Goal: Task Accomplishment & Management: Use online tool/utility

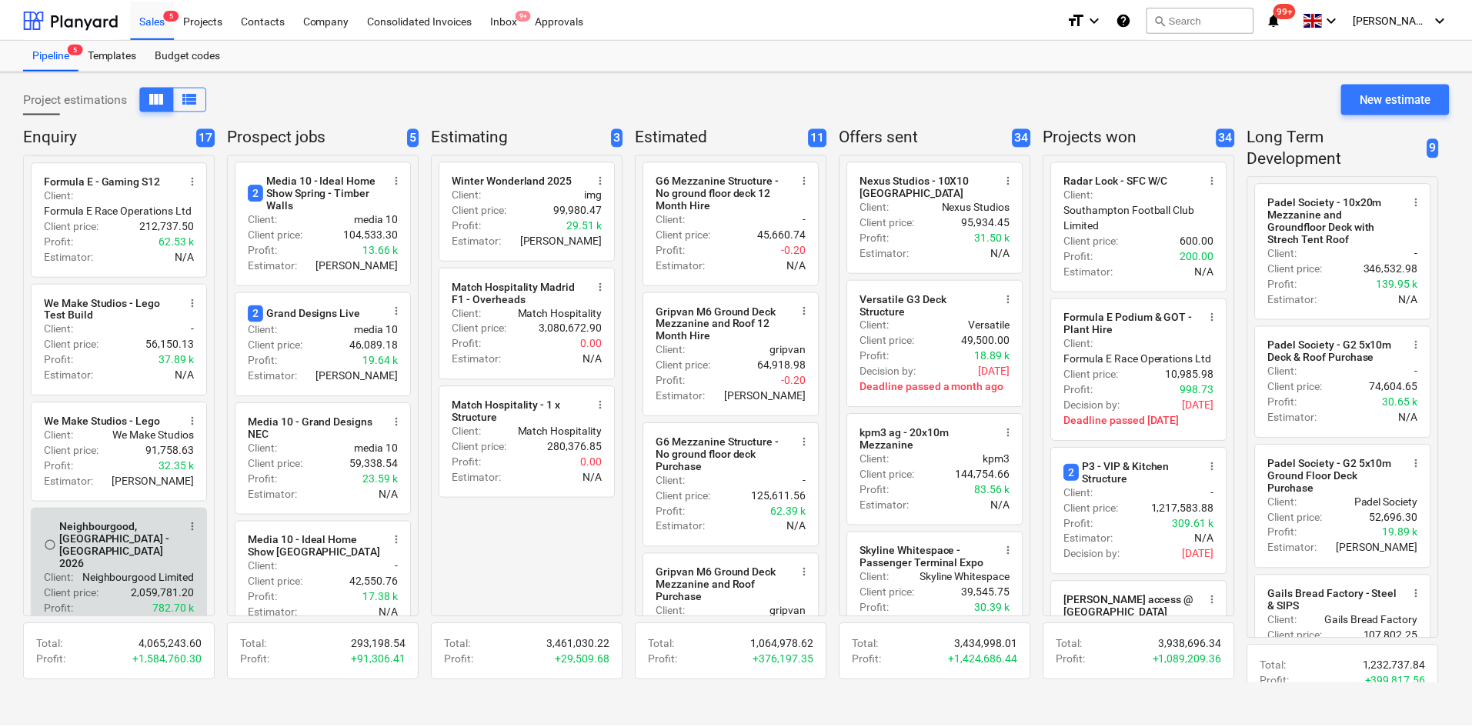
scroll to position [462, 0]
click at [113, 570] on p "Neighbourgood Limited" at bounding box center [138, 576] width 112 height 15
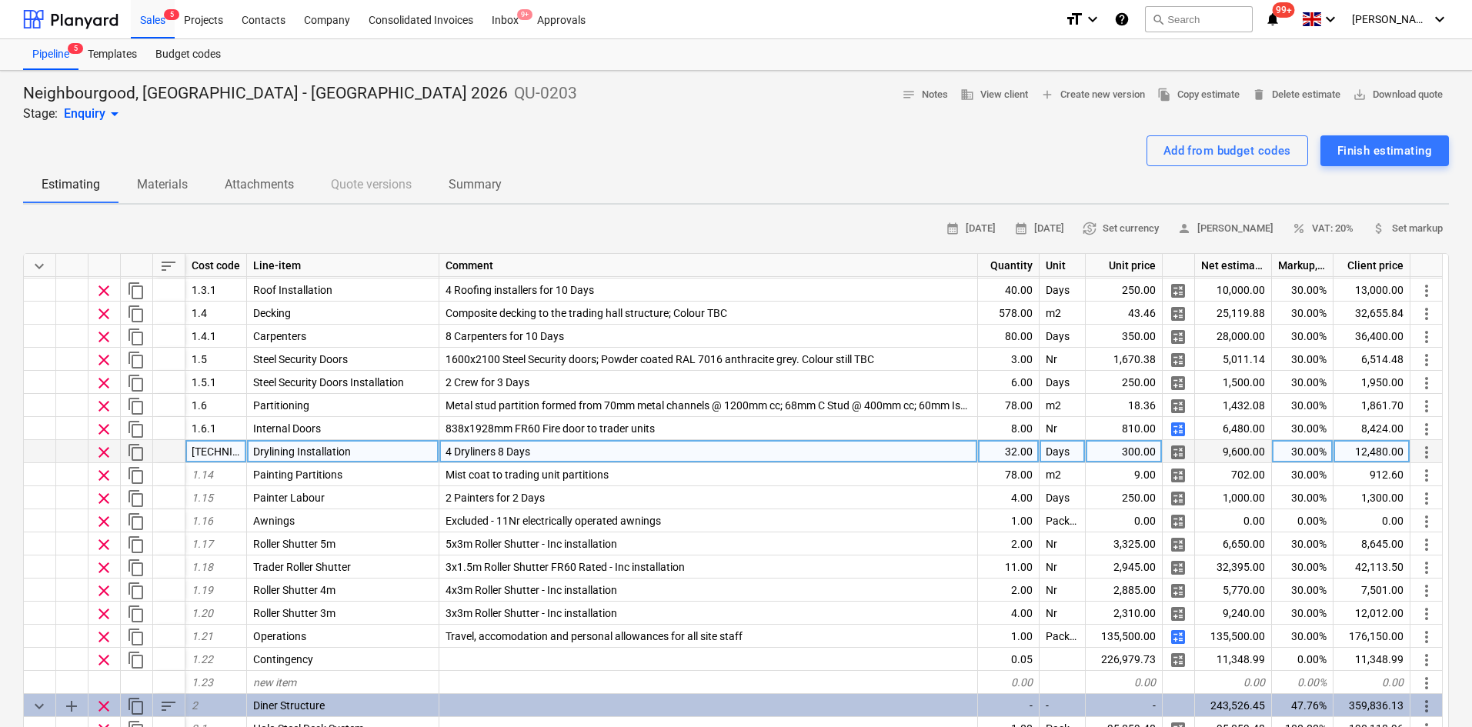
scroll to position [154, 0]
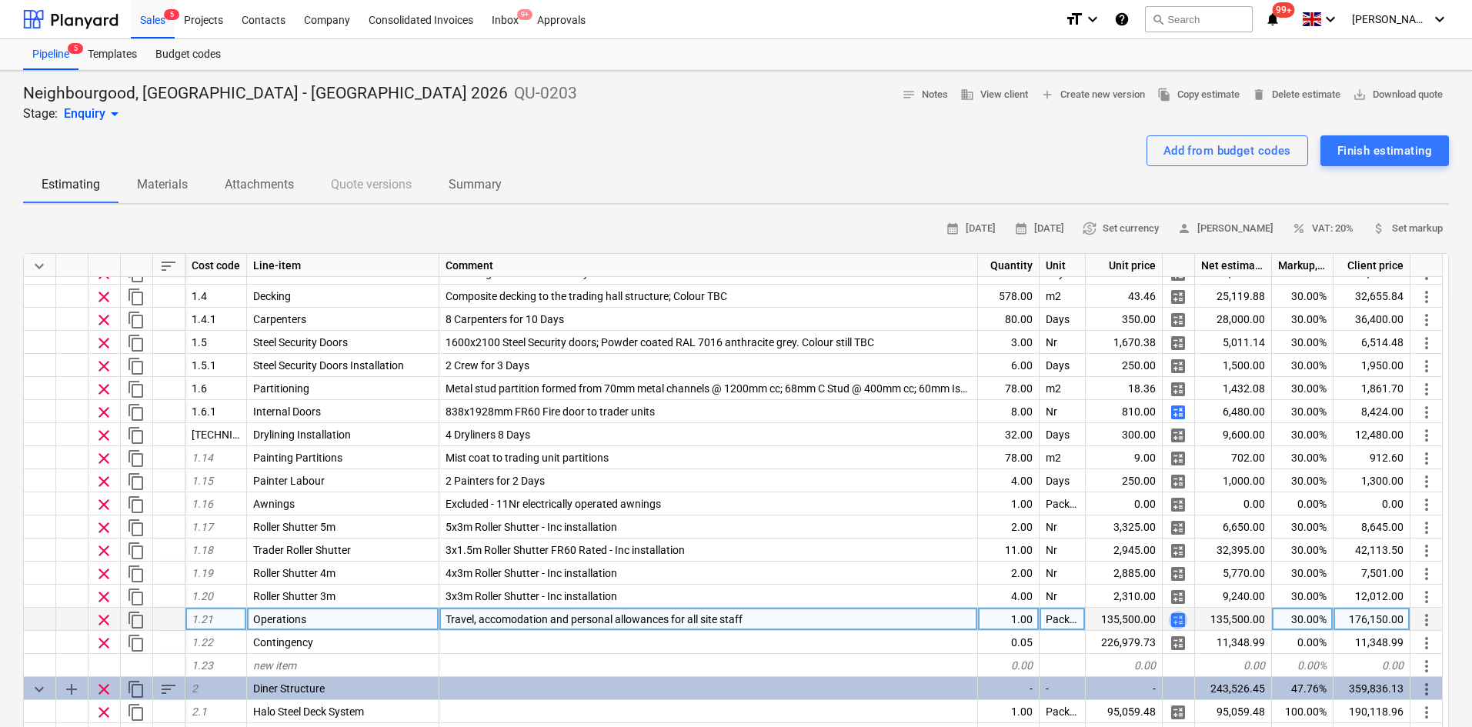
click at [1176, 620] on span "calculate" at bounding box center [1178, 620] width 18 height 18
type textarea "x"
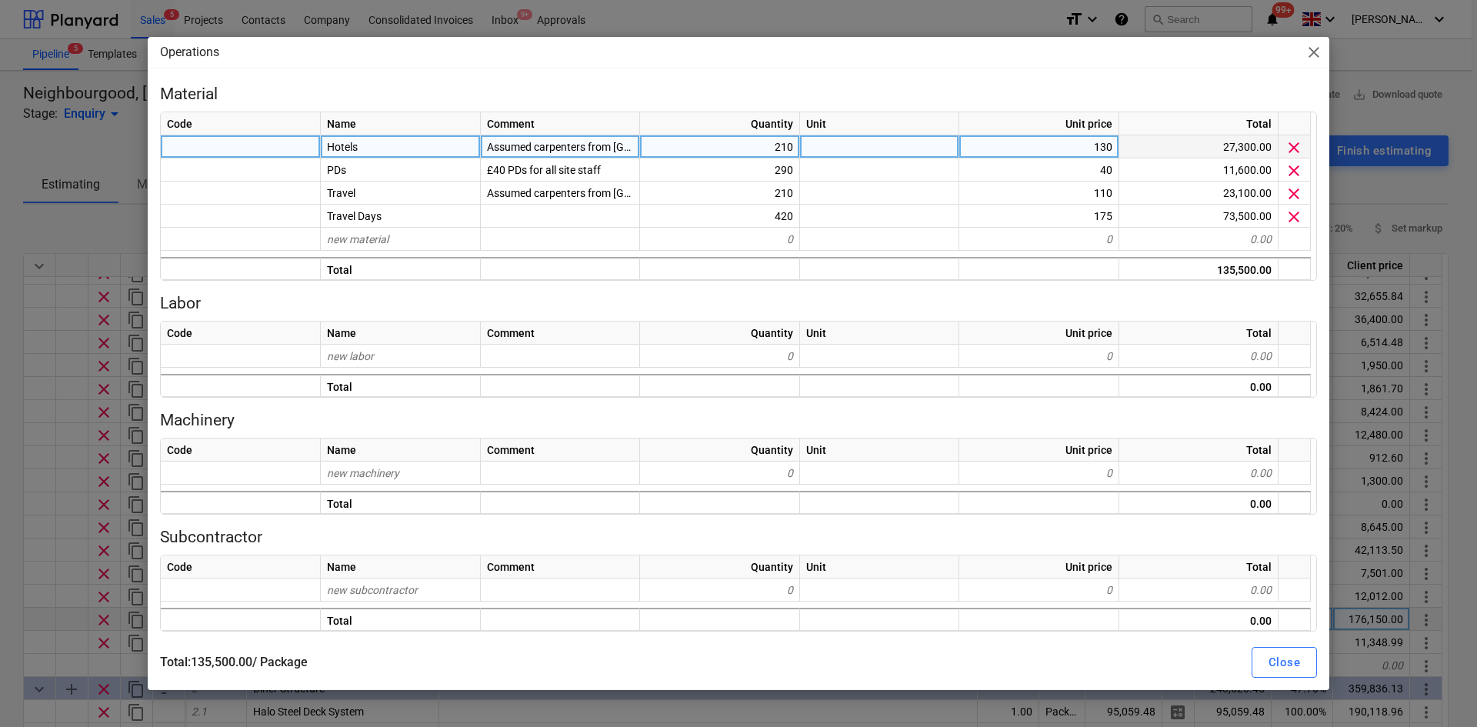
click at [720, 149] on div "210" at bounding box center [720, 146] width 160 height 23
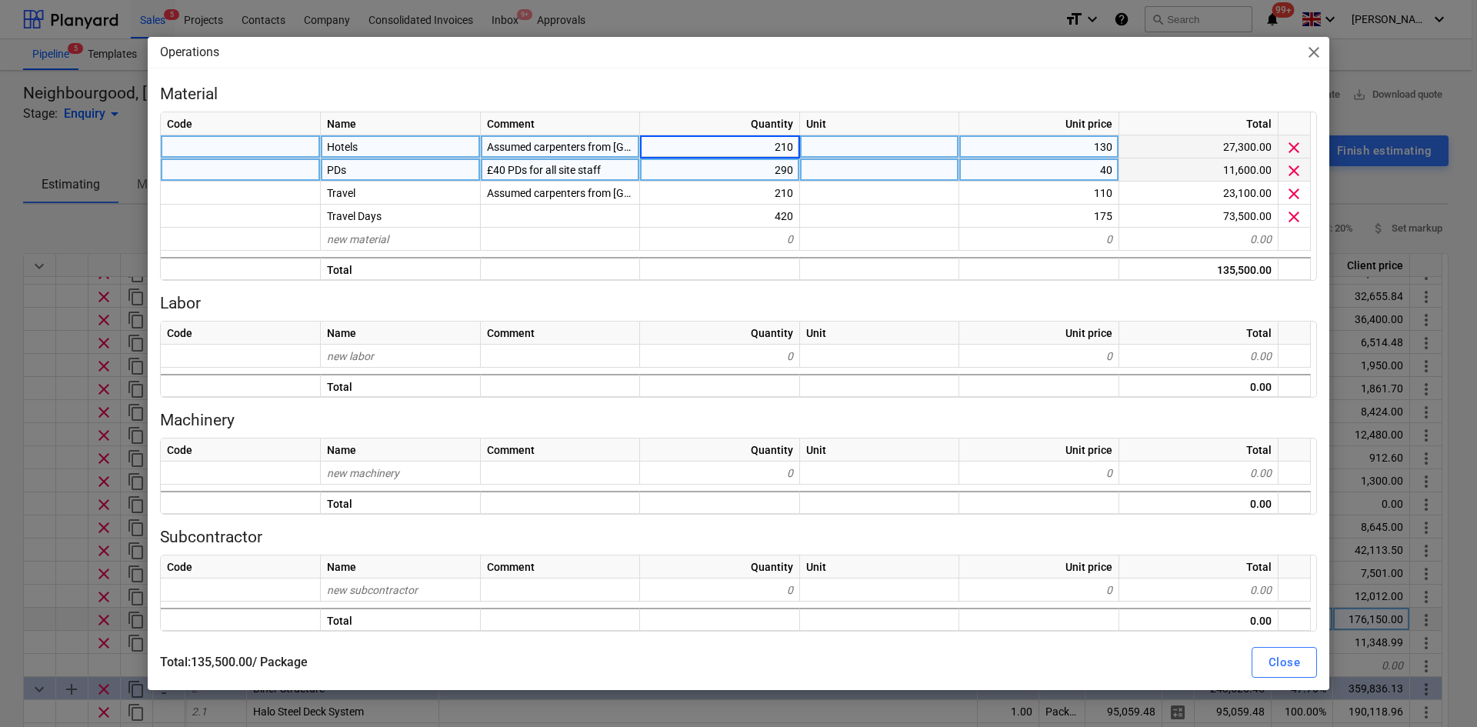
click at [725, 174] on div "290" at bounding box center [720, 170] width 160 height 23
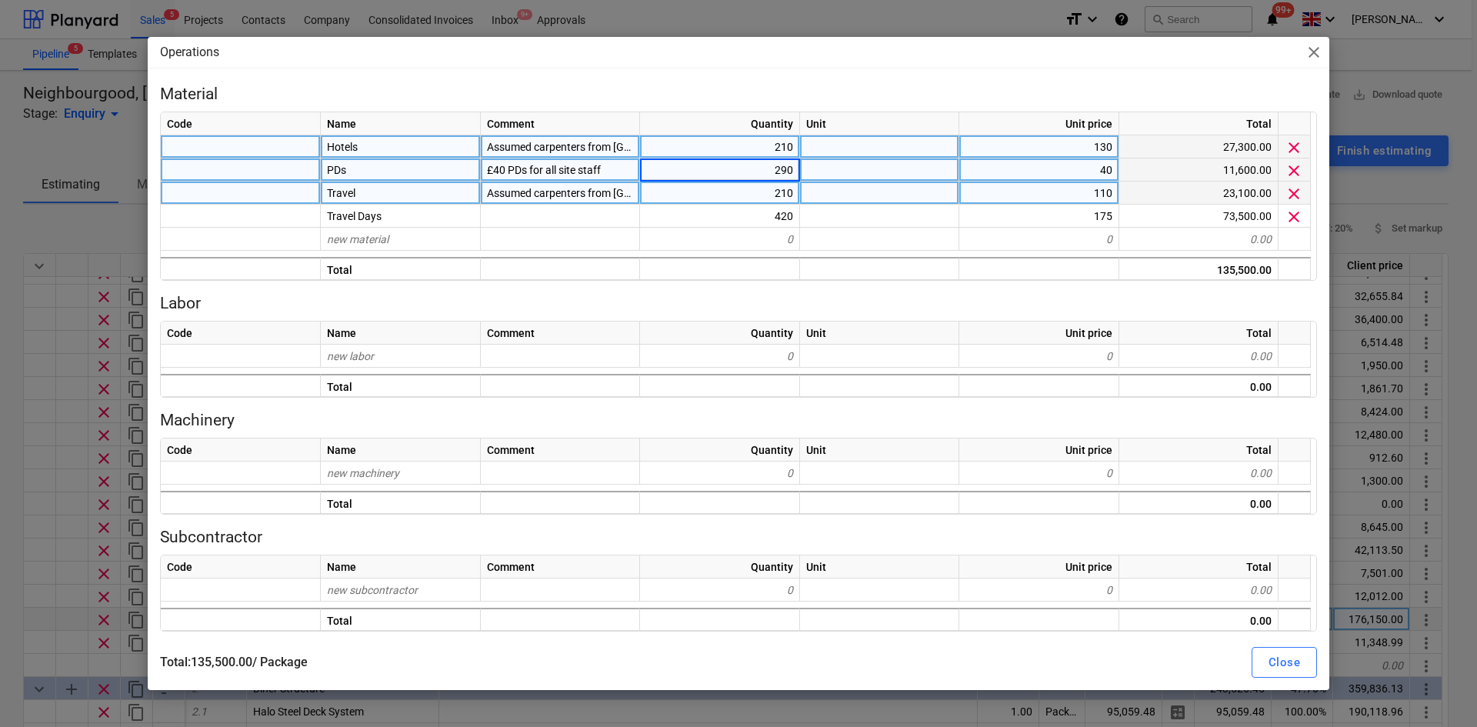
click at [728, 195] on div "210" at bounding box center [720, 193] width 160 height 23
type input "40"
type textarea "x"
type input "40"
click at [1072, 197] on div "110" at bounding box center [1040, 193] width 160 height 23
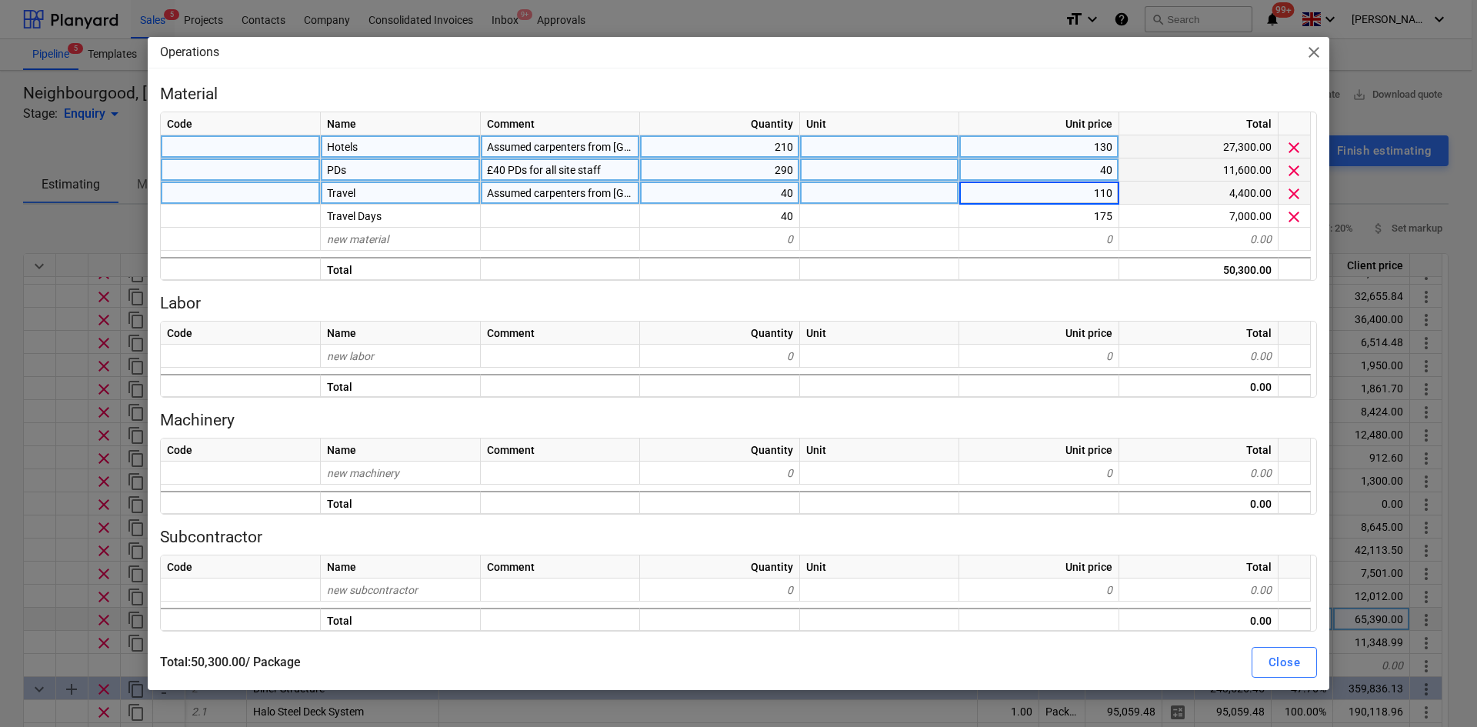
click at [1072, 197] on input "110" at bounding box center [1039, 193] width 159 height 22
drag, startPoint x: 1072, startPoint y: 197, endPoint x: 1202, endPoint y: 179, distance: 131.2
click at [1202, 179] on div "Code Name Comment Quantity Unit Unit price Total Hotels Assumed carpenters from…" at bounding box center [738, 196] width 1157 height 169
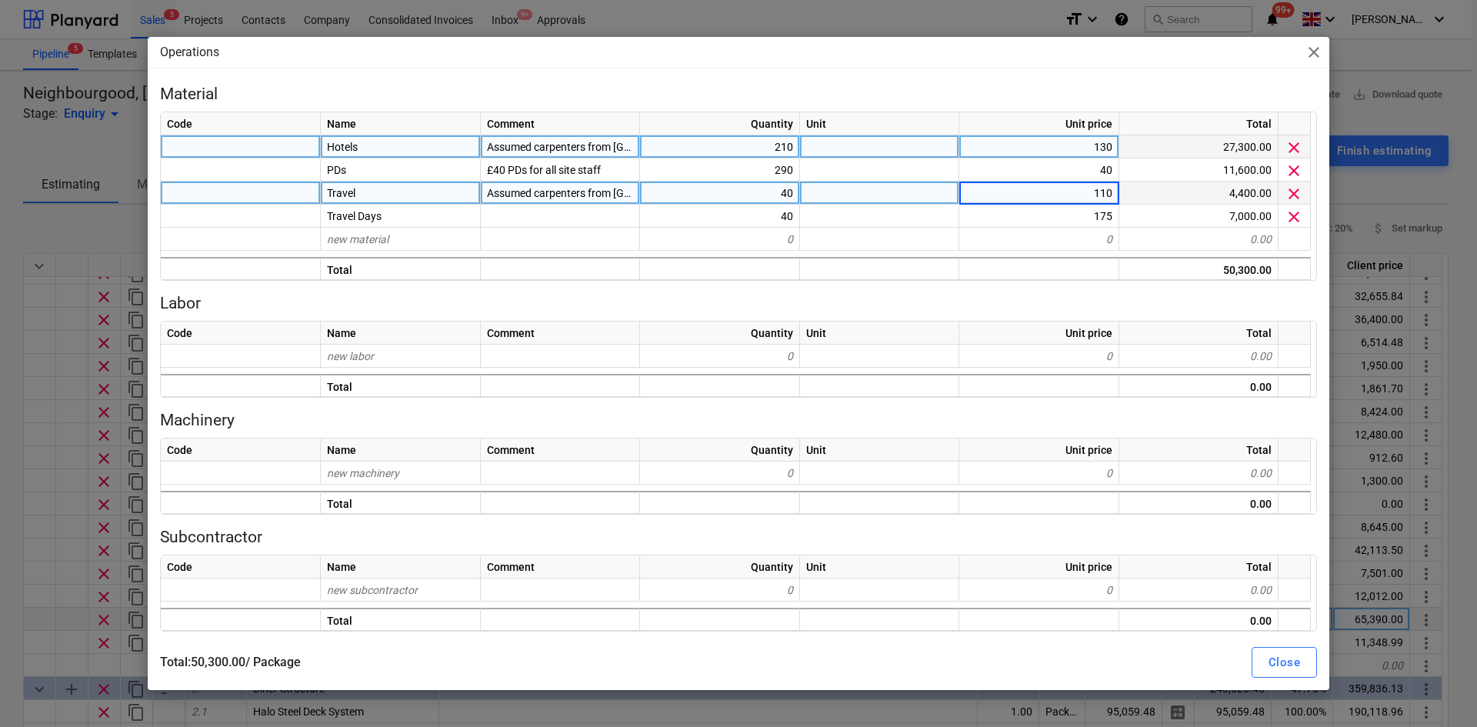
click at [1060, 192] on input "110" at bounding box center [1039, 193] width 159 height 22
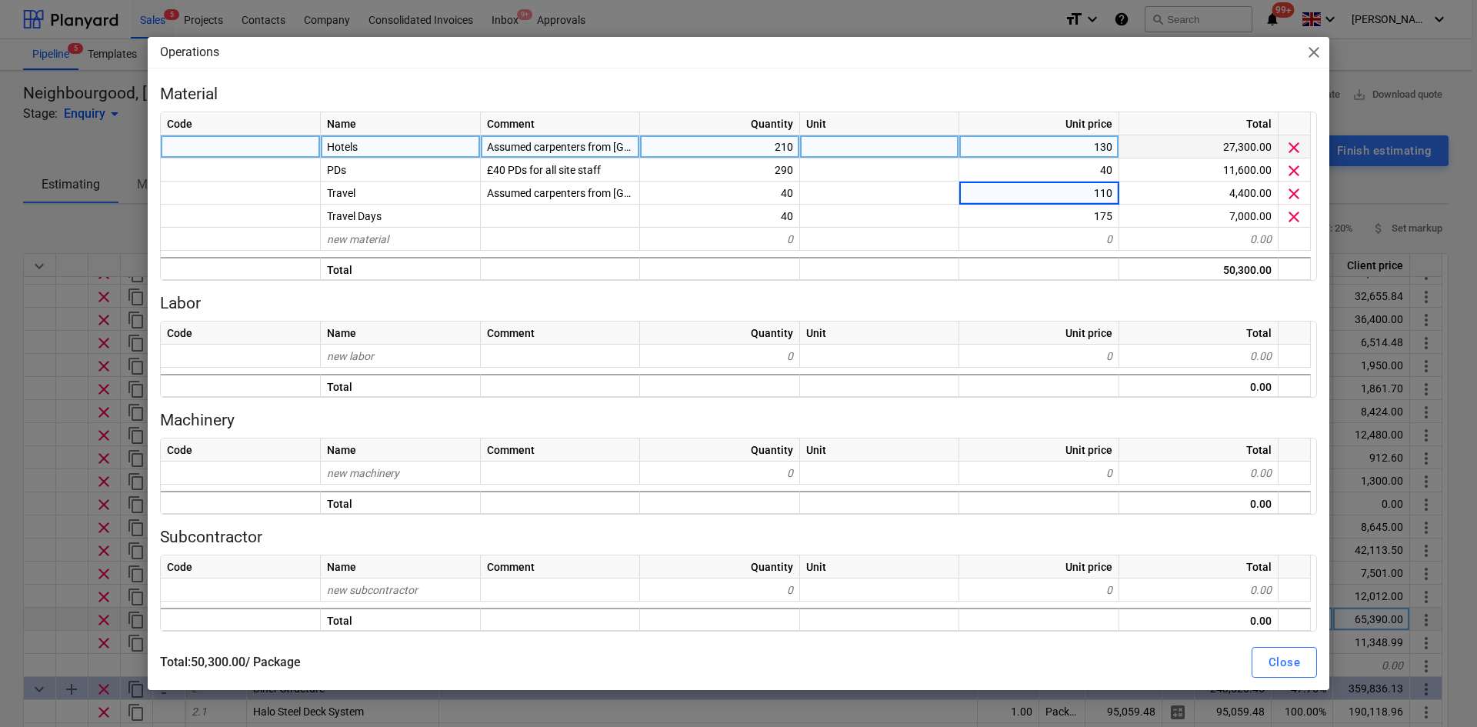
click at [623, 64] on div "Operations close" at bounding box center [739, 52] width 1182 height 31
click at [1310, 58] on span "close" at bounding box center [1314, 52] width 18 height 18
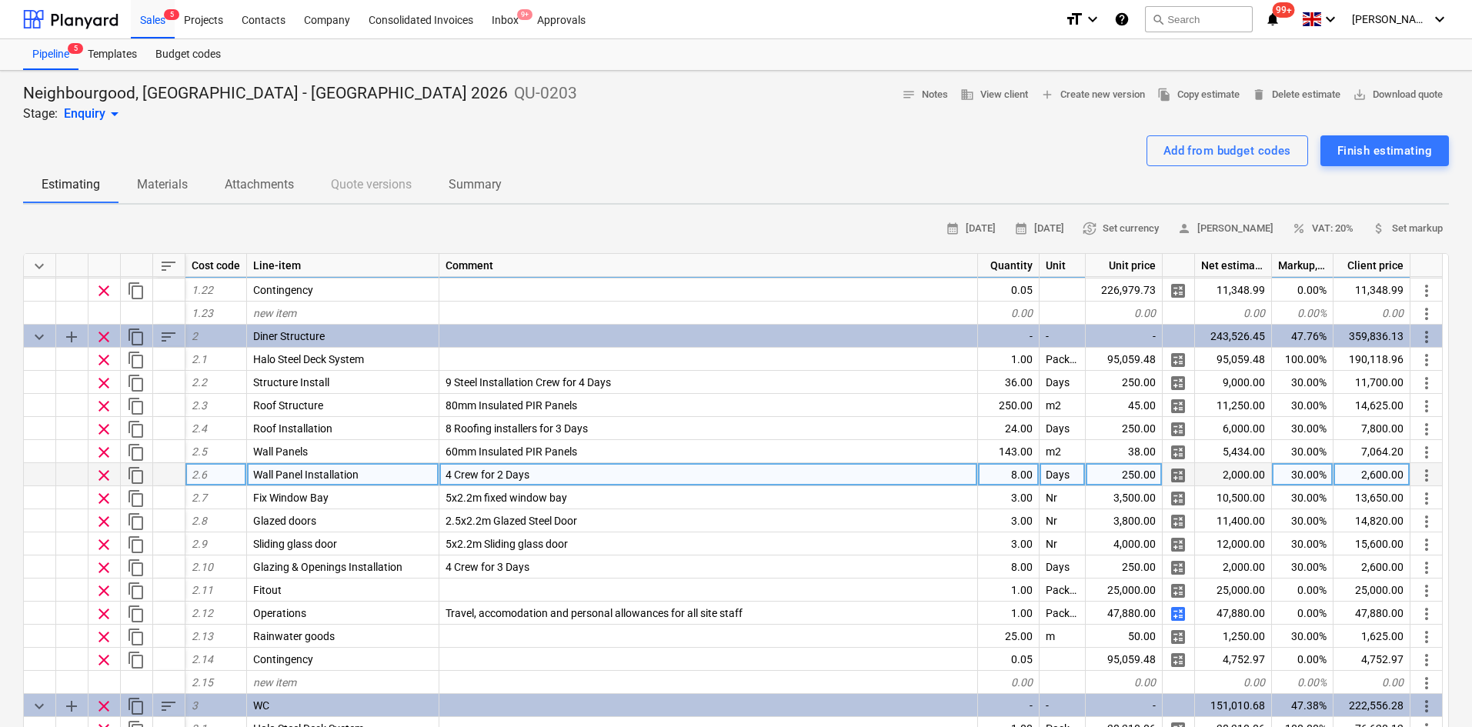
scroll to position [539, 0]
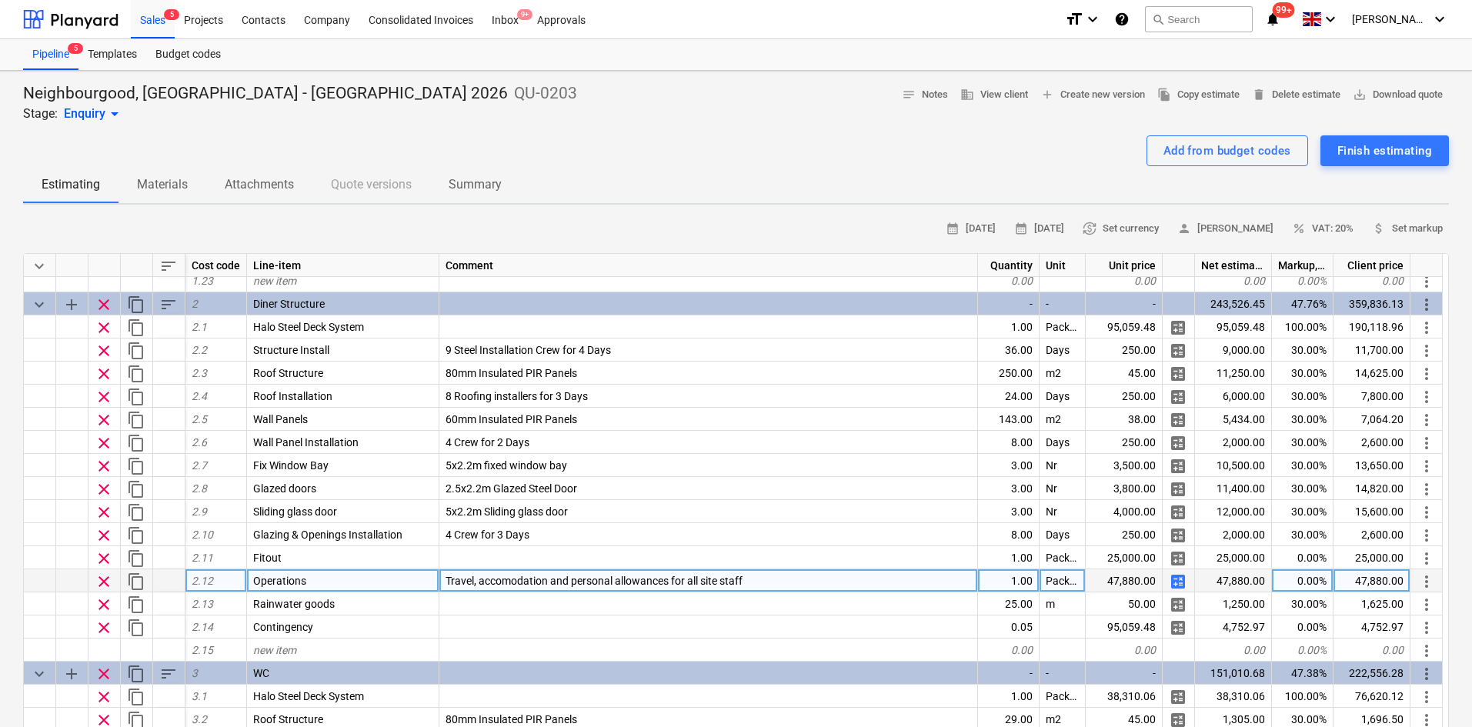
click at [1175, 579] on span "calculate" at bounding box center [1178, 582] width 18 height 18
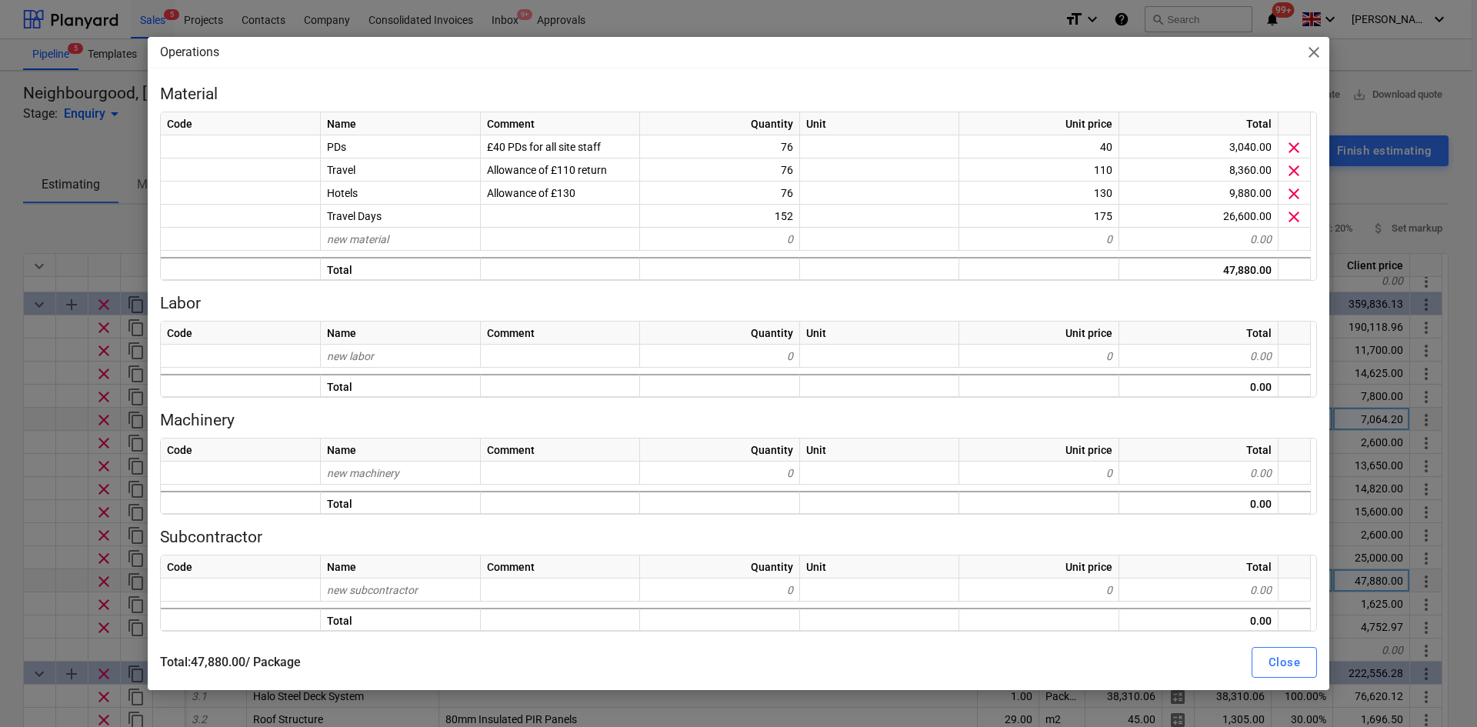
click at [78, 421] on div "Operations close Material Code Name Comment Quantity Unit Unit price Total PDs …" at bounding box center [738, 363] width 1477 height 727
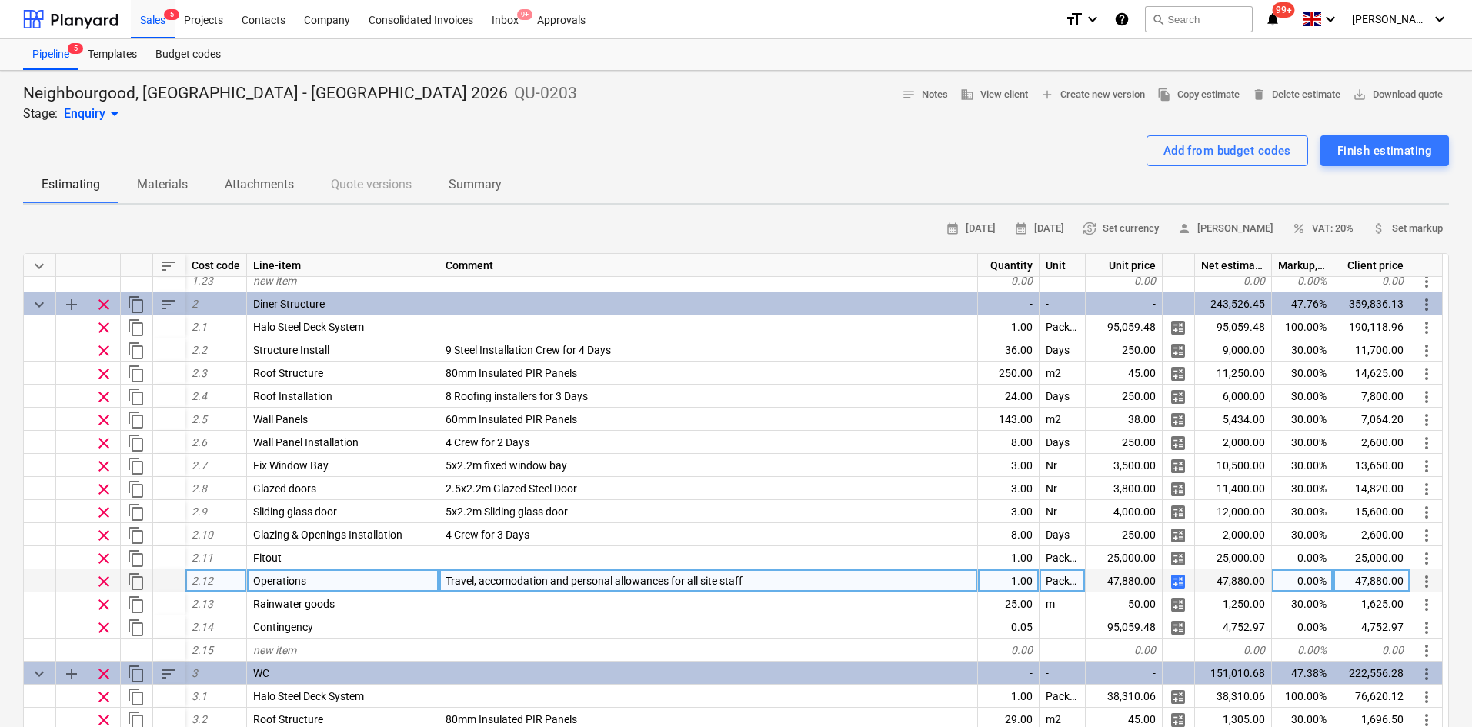
click at [1178, 578] on span "calculate" at bounding box center [1178, 582] width 18 height 18
type textarea "x"
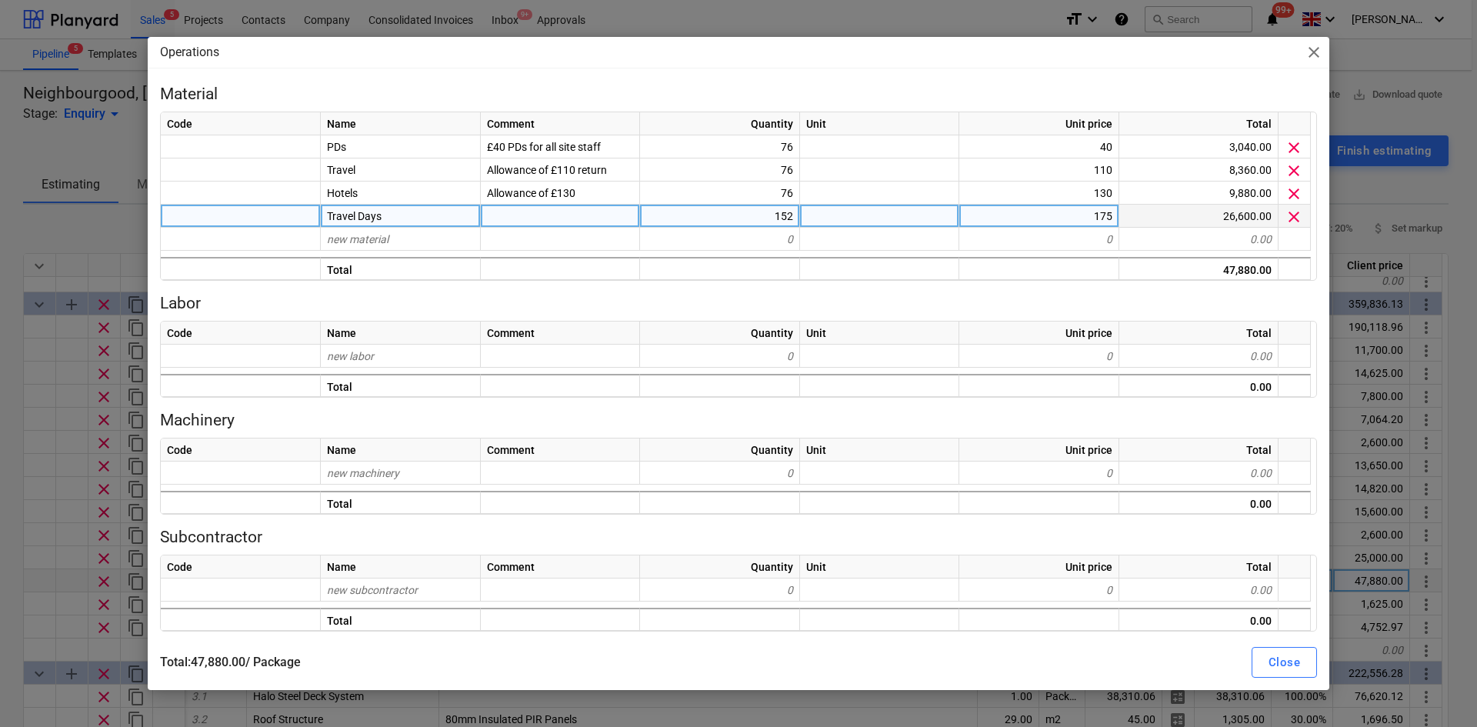
click at [701, 219] on div "152" at bounding box center [720, 216] width 160 height 23
type input "34"
type textarea "x"
type input "34"
click at [1277, 657] on div "Close" at bounding box center [1285, 663] width 32 height 20
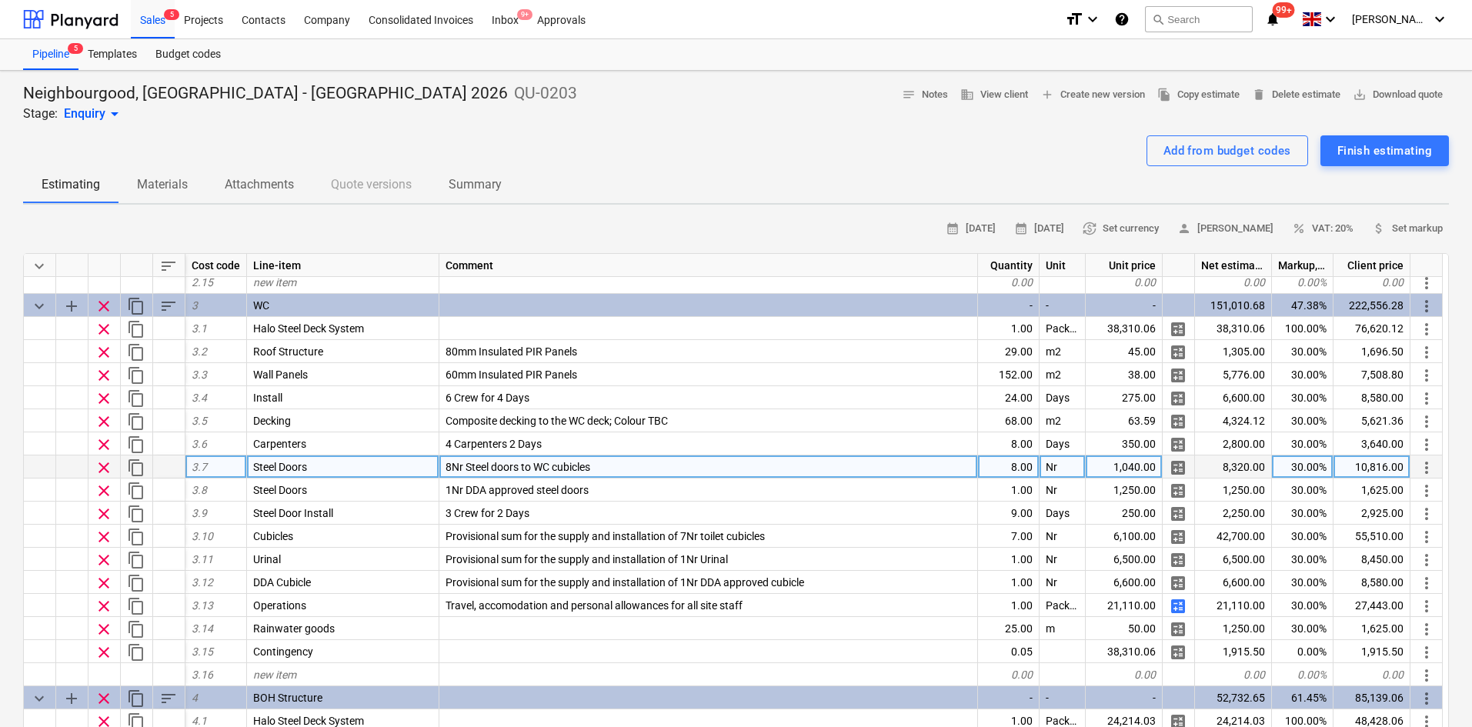
scroll to position [923, 0]
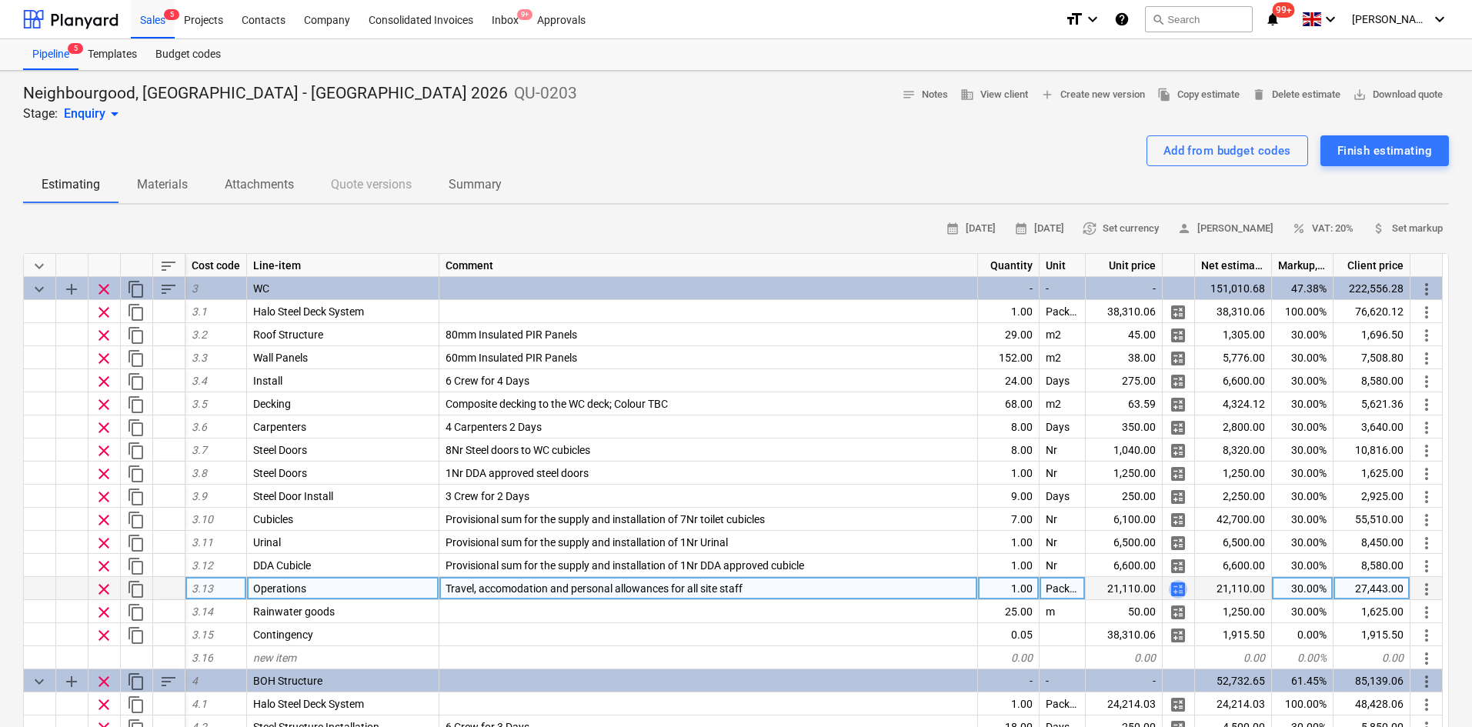
click at [1172, 593] on span "calculate" at bounding box center [1178, 589] width 18 height 18
type textarea "x"
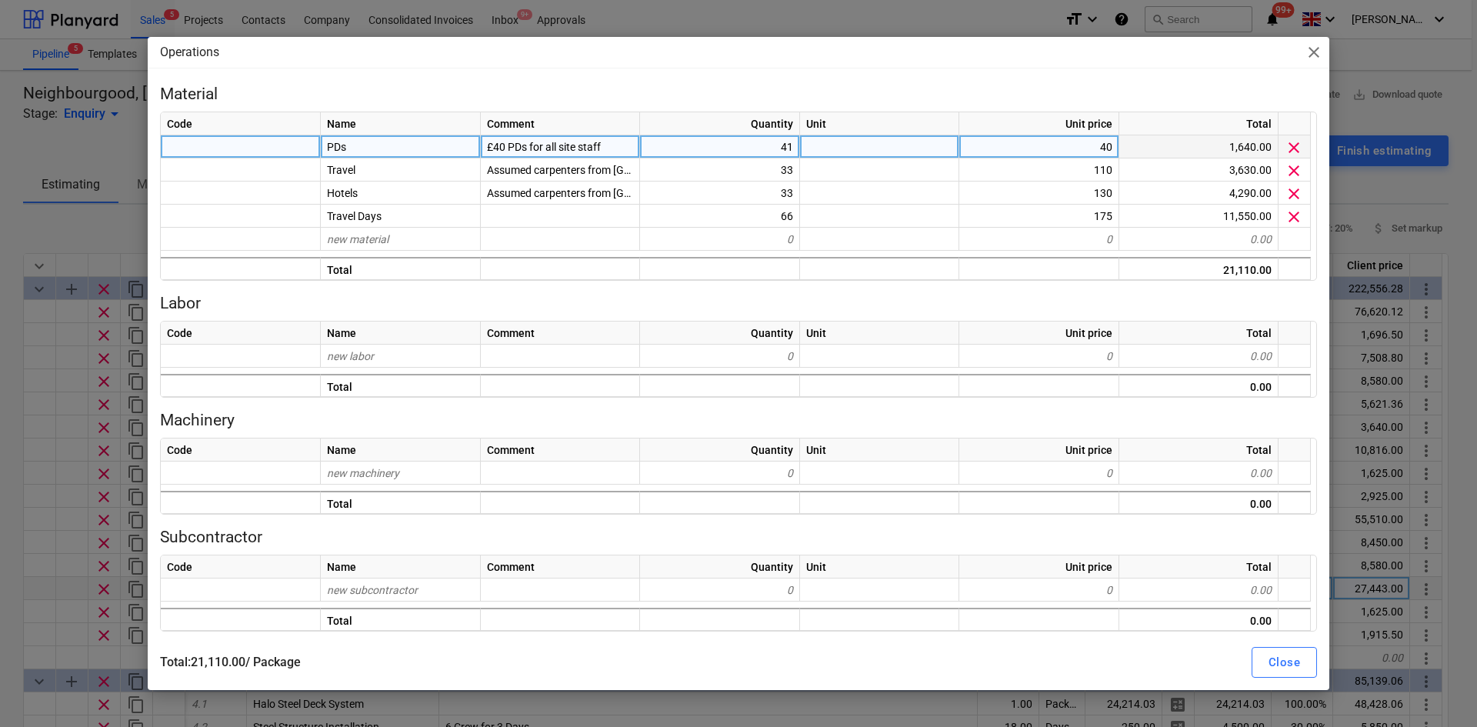
click at [716, 144] on div "41" at bounding box center [720, 146] width 160 height 23
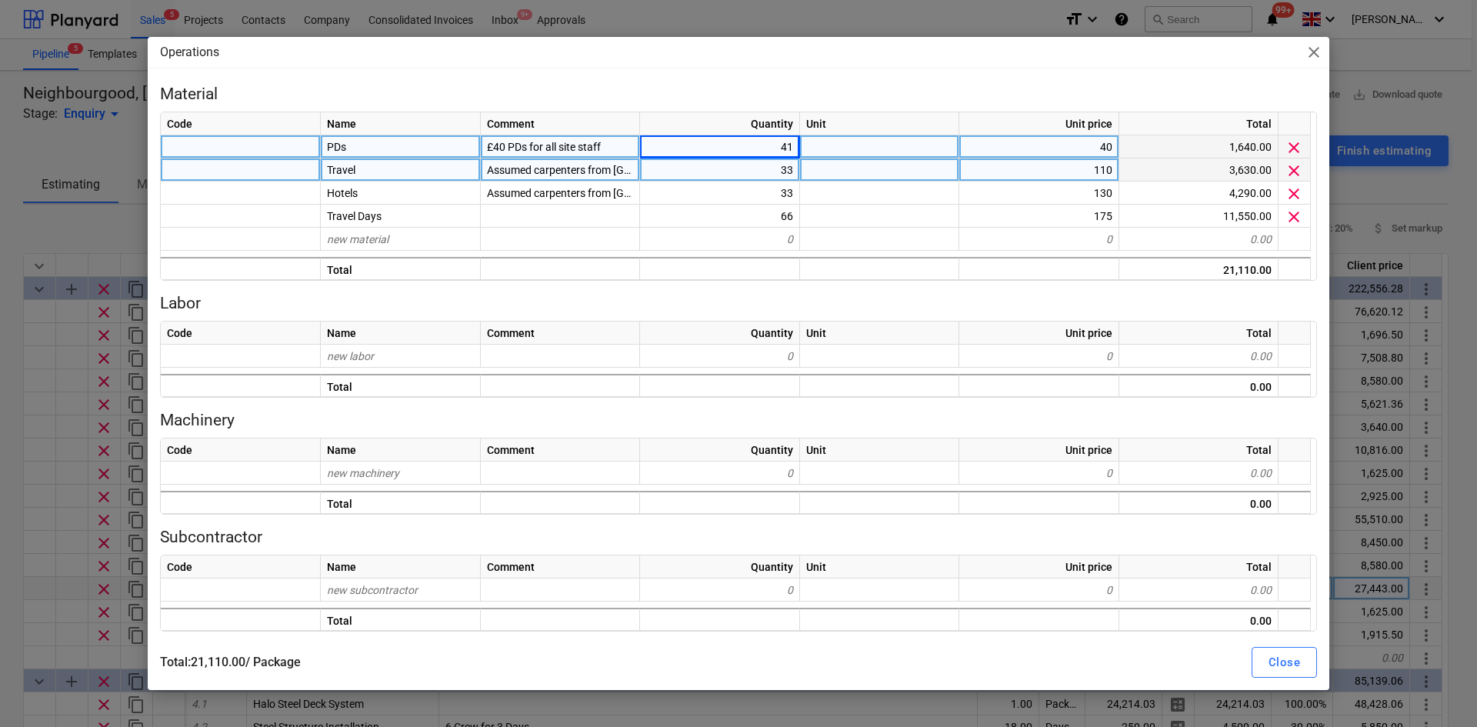
click at [726, 179] on div "33" at bounding box center [720, 170] width 160 height 23
click at [728, 159] on input "33" at bounding box center [719, 170] width 159 height 22
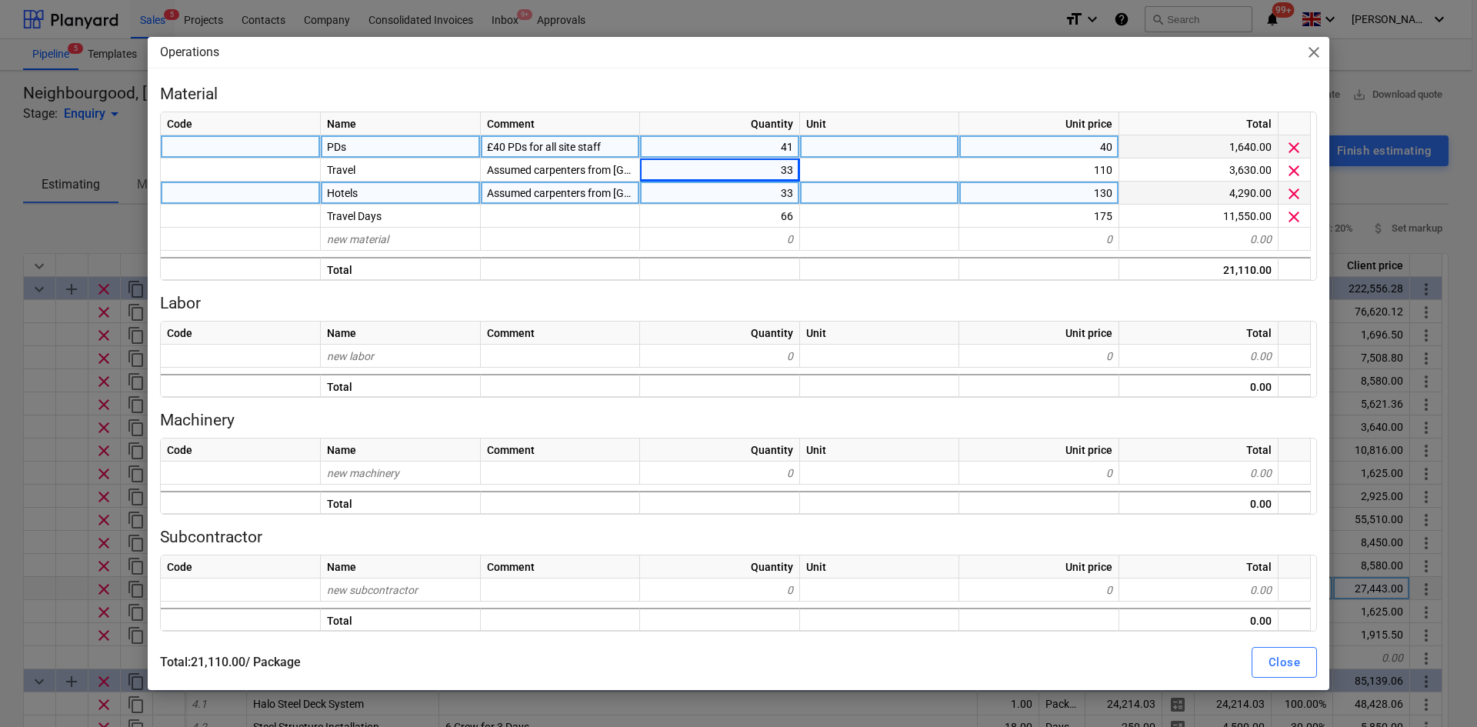
click at [736, 193] on div "33" at bounding box center [720, 193] width 160 height 23
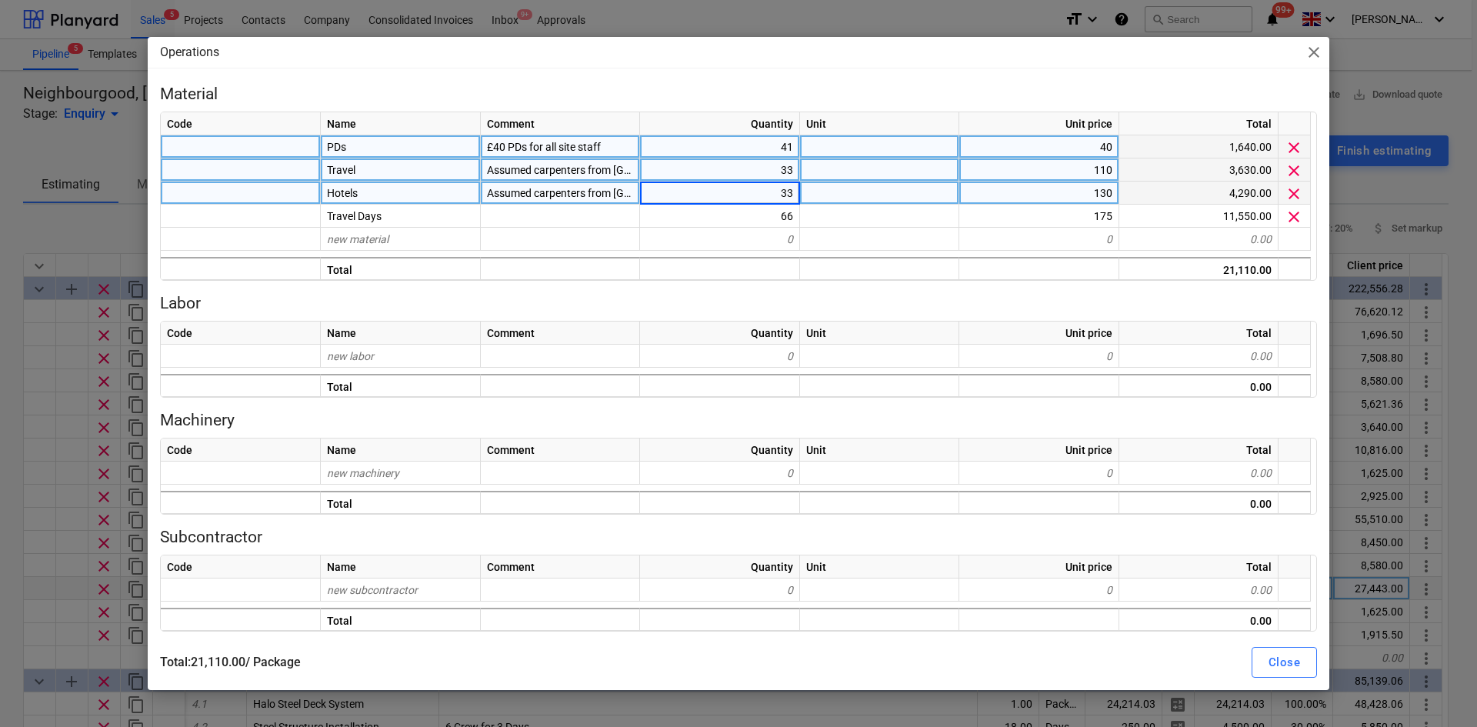
click at [749, 169] on div "33" at bounding box center [720, 170] width 160 height 23
type input "9"
type input "18"
click at [1311, 663] on button "Close" at bounding box center [1284, 662] width 65 height 31
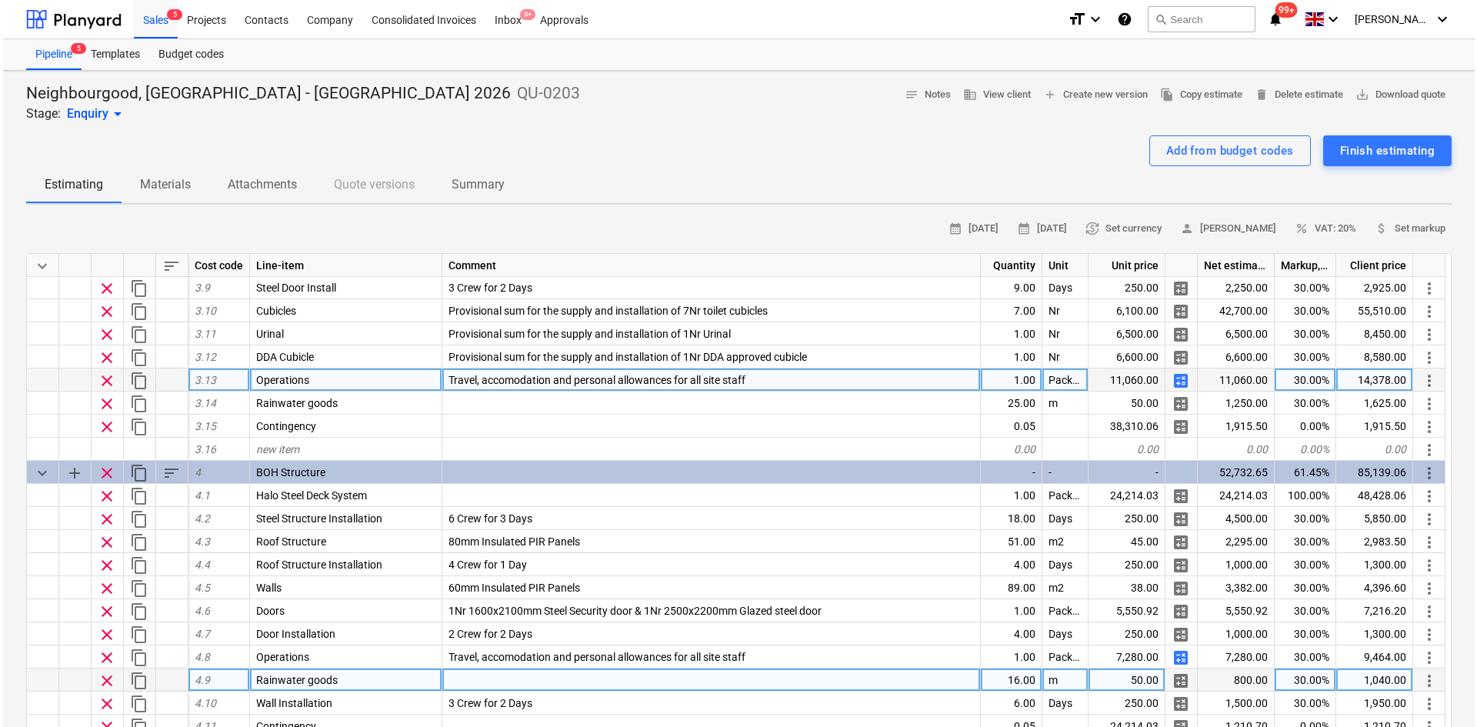
scroll to position [1231, 0]
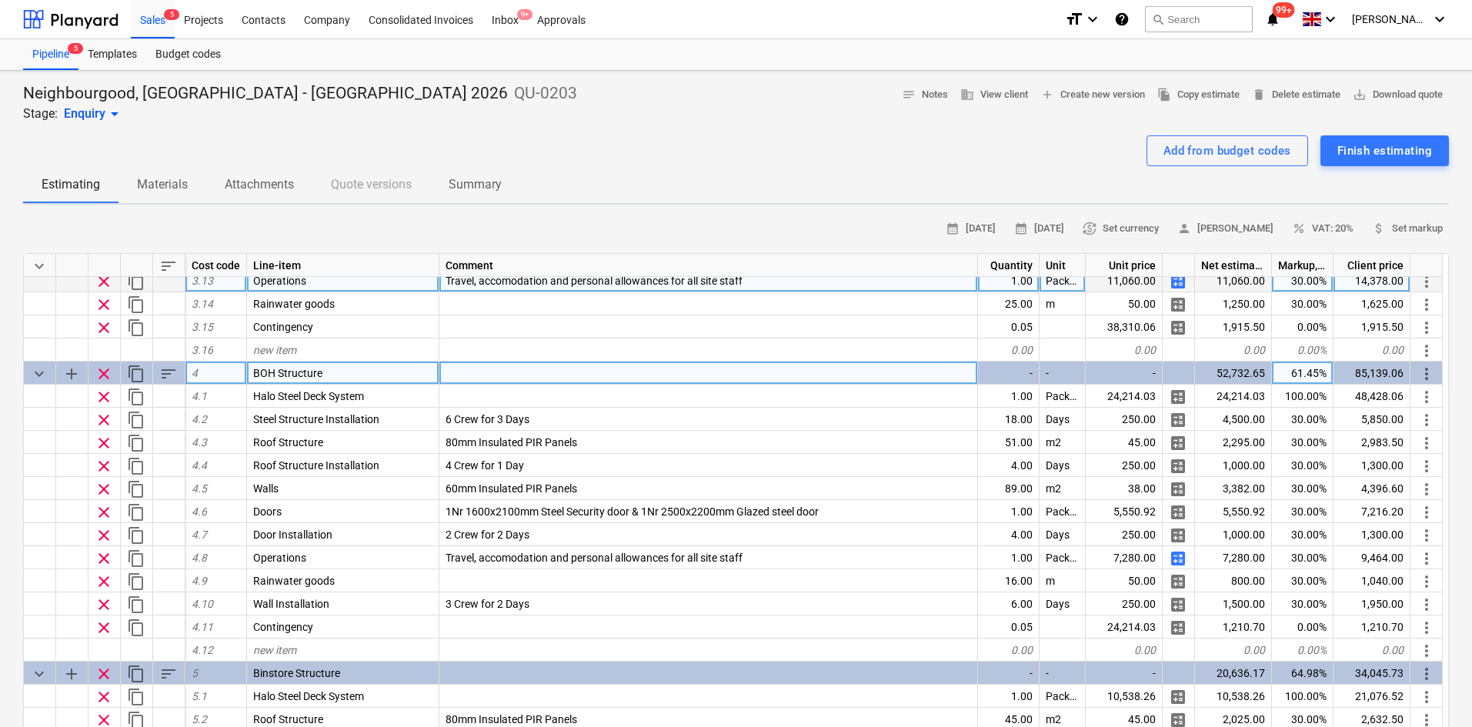
click at [158, 372] on div "sort" at bounding box center [169, 373] width 32 height 23
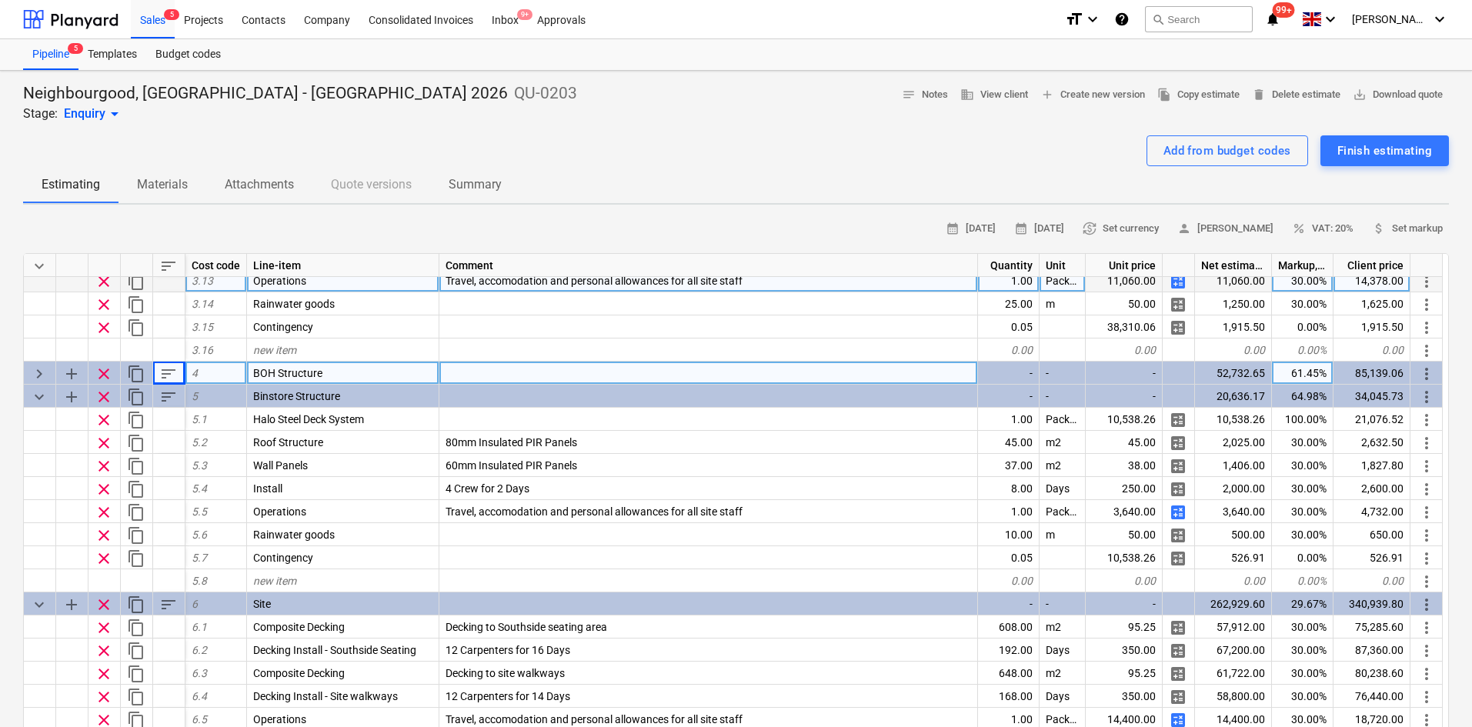
click at [36, 372] on span "keyboard_arrow_right" at bounding box center [39, 374] width 18 height 18
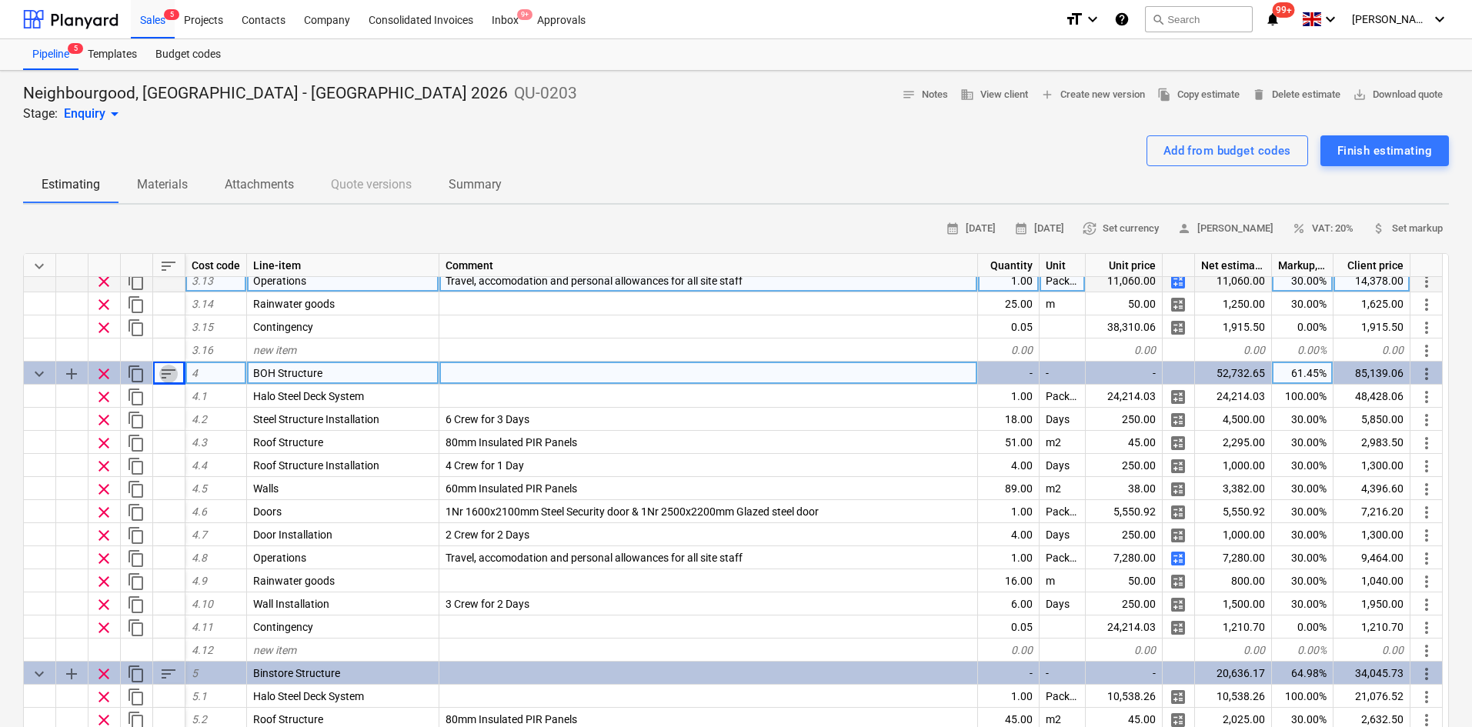
click at [169, 375] on span "sort" at bounding box center [168, 374] width 18 height 18
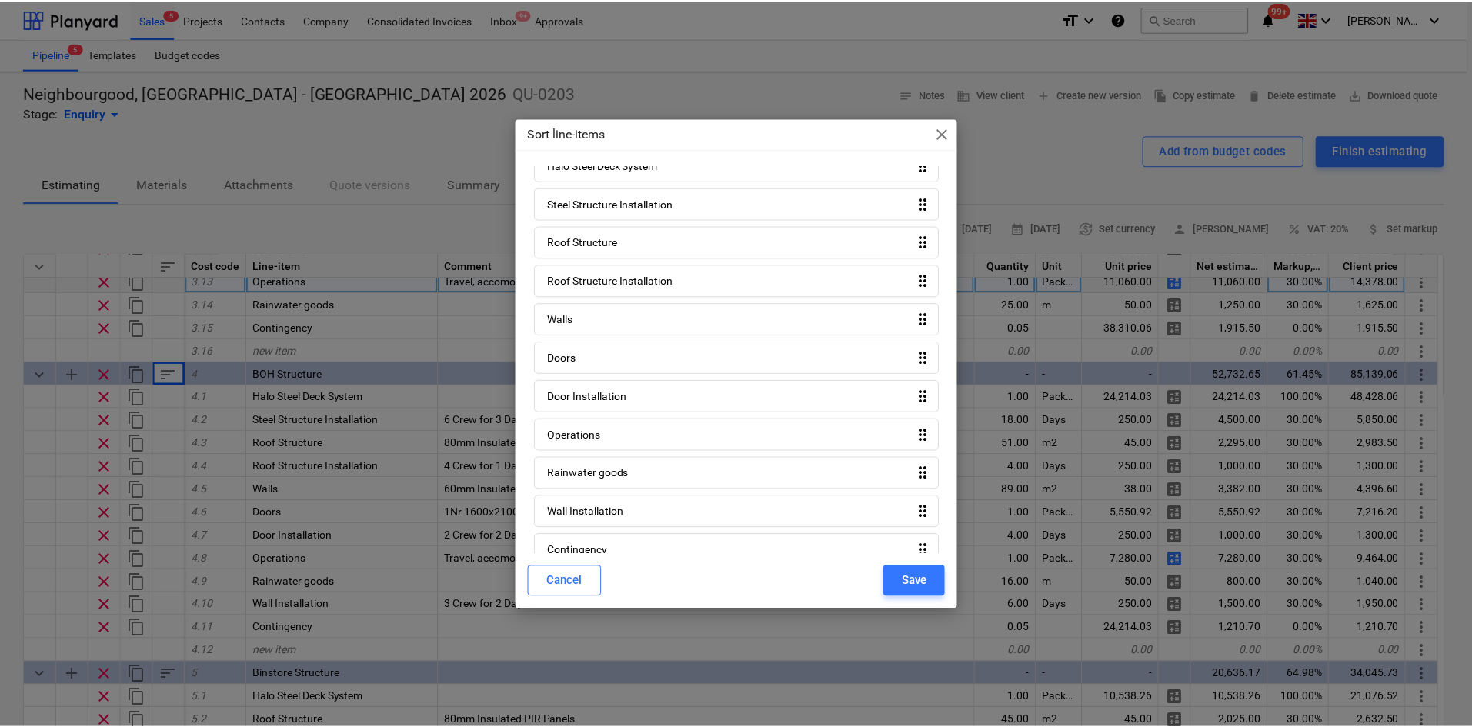
scroll to position [59, 0]
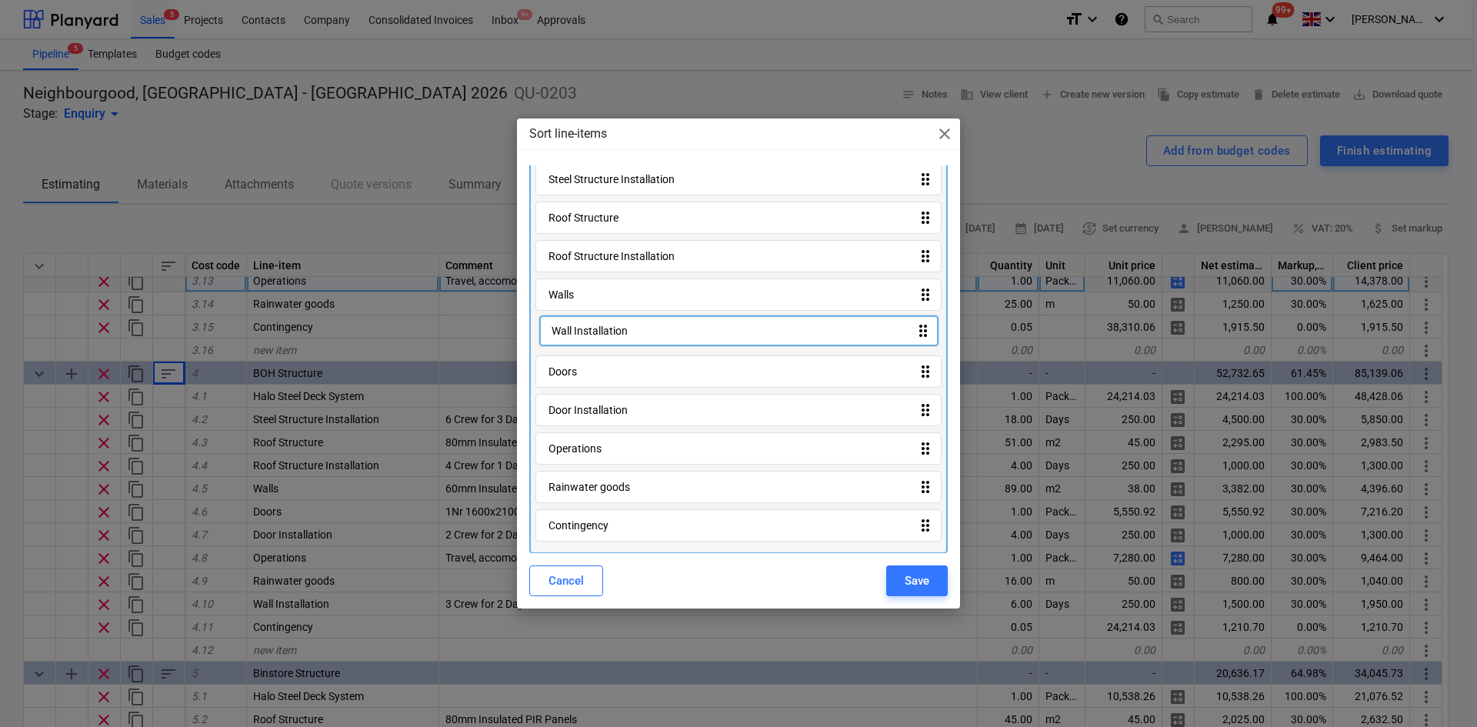
drag, startPoint x: 609, startPoint y: 498, endPoint x: 609, endPoint y: 331, distance: 167.0
click at [609, 331] on div "Halo Steel Deck System drag_indicator Steel Structure Installation drag_indicat…" at bounding box center [738, 337] width 419 height 436
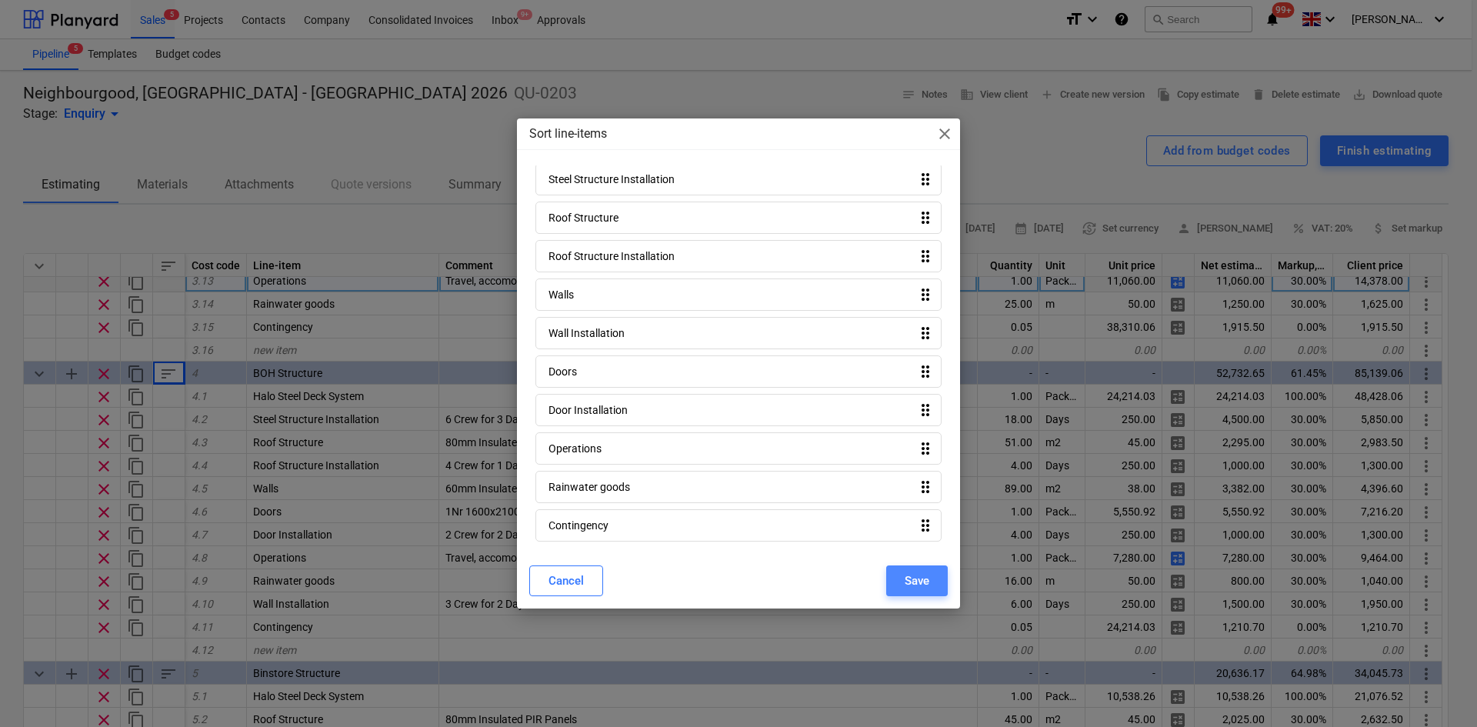
click at [914, 575] on div "Save" at bounding box center [917, 581] width 25 height 20
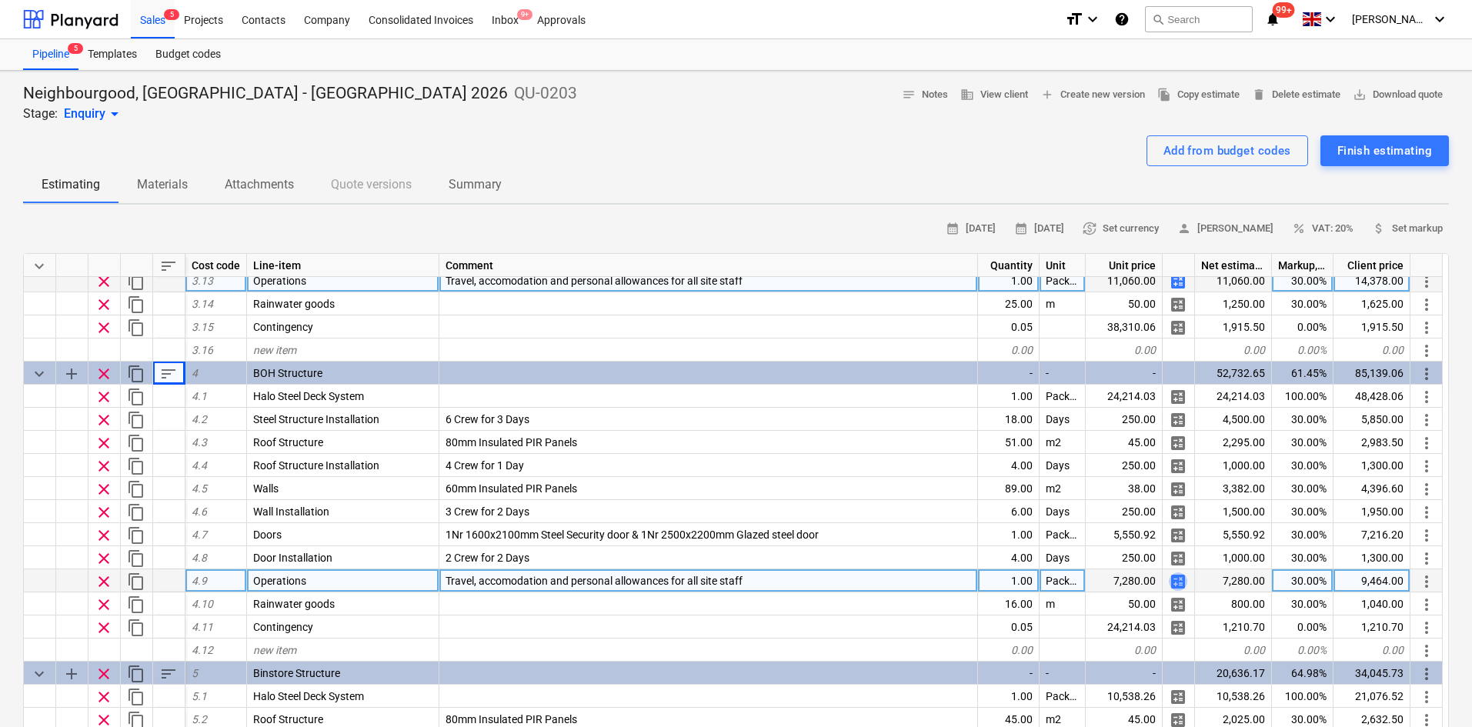
click at [1173, 583] on span "calculate" at bounding box center [1178, 582] width 18 height 18
type textarea "x"
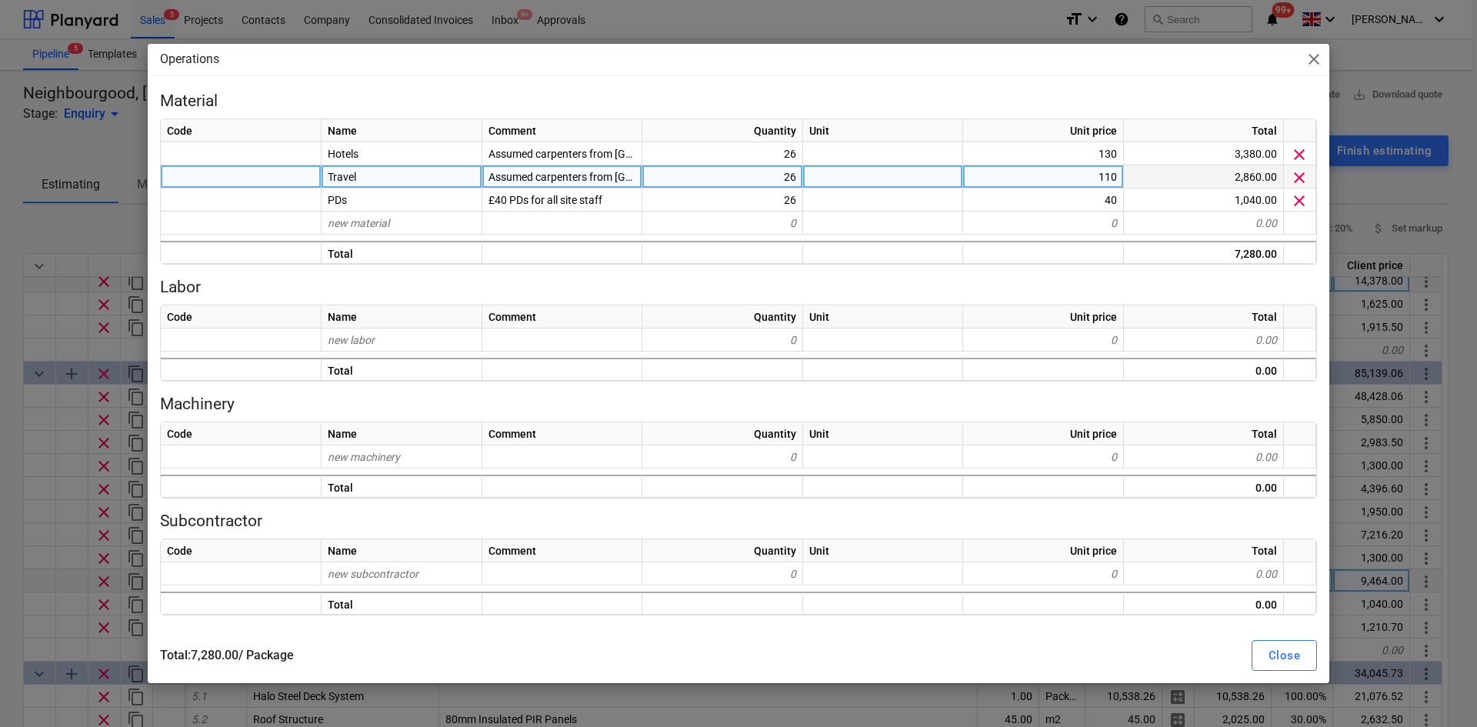
click at [702, 174] on div "26" at bounding box center [723, 176] width 161 height 23
type input "15"
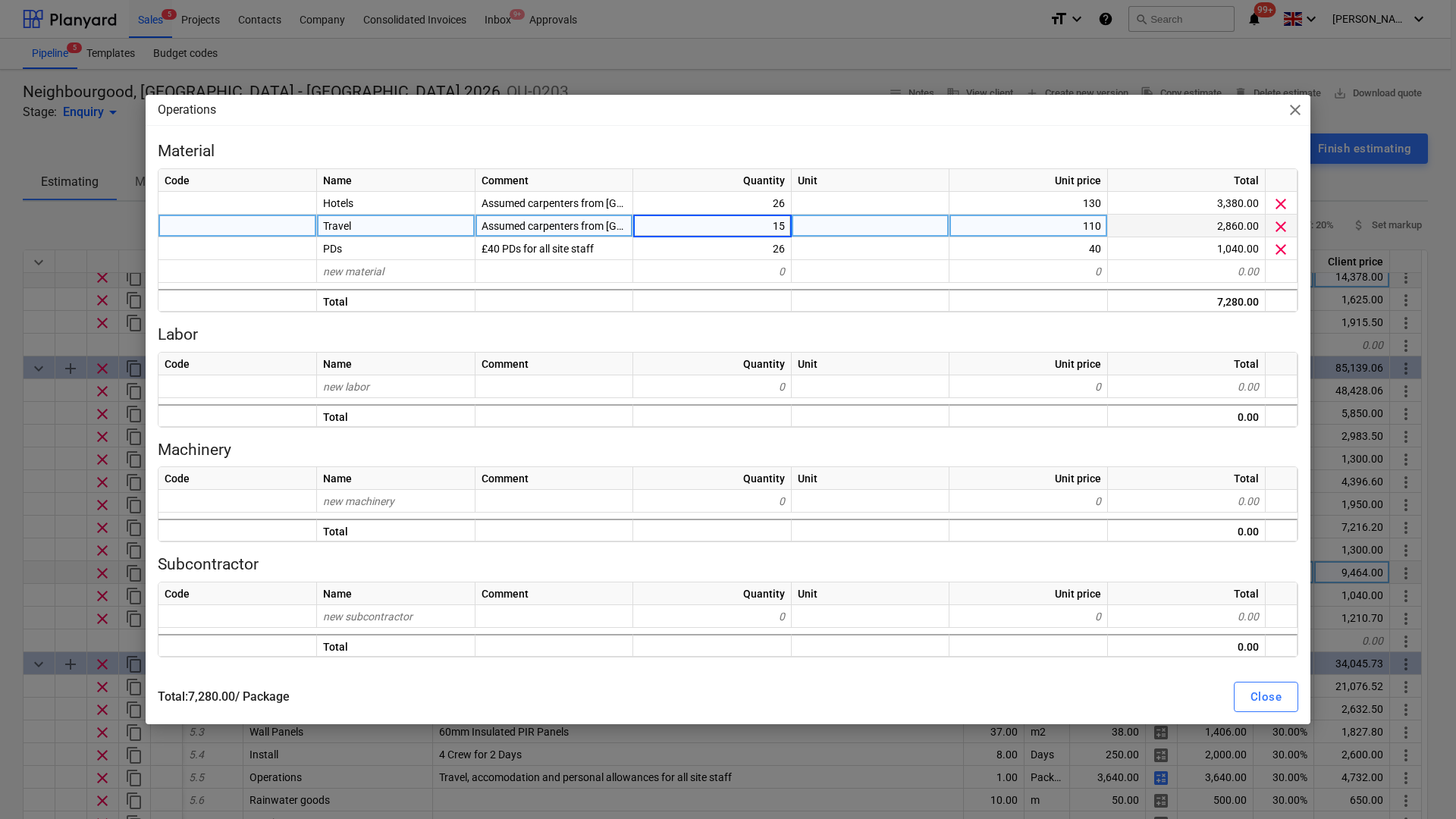
type textarea "x"
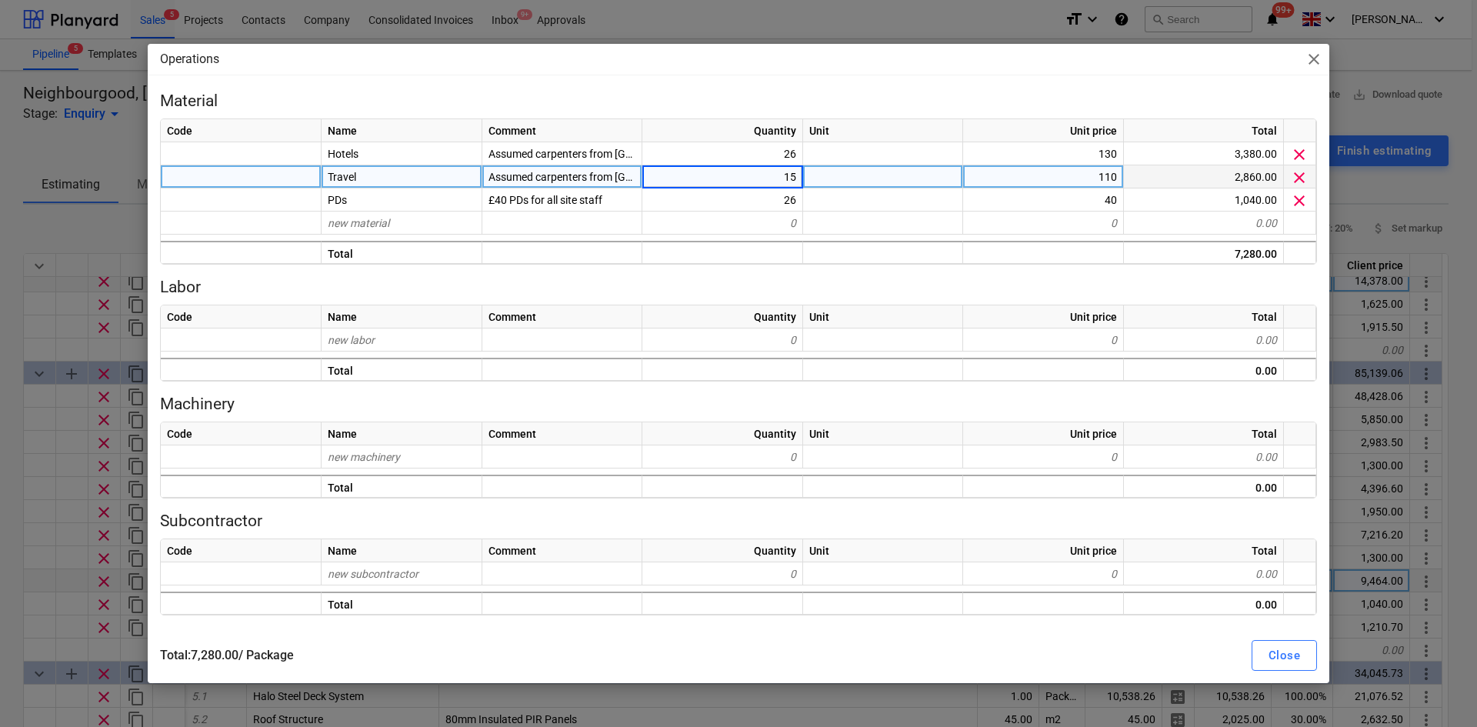
type input "1"
type input "30"
click at [0, 368] on div "Operations close Material Code Name Comment Quantity Unit Unit price Total Hote…" at bounding box center [738, 363] width 1477 height 727
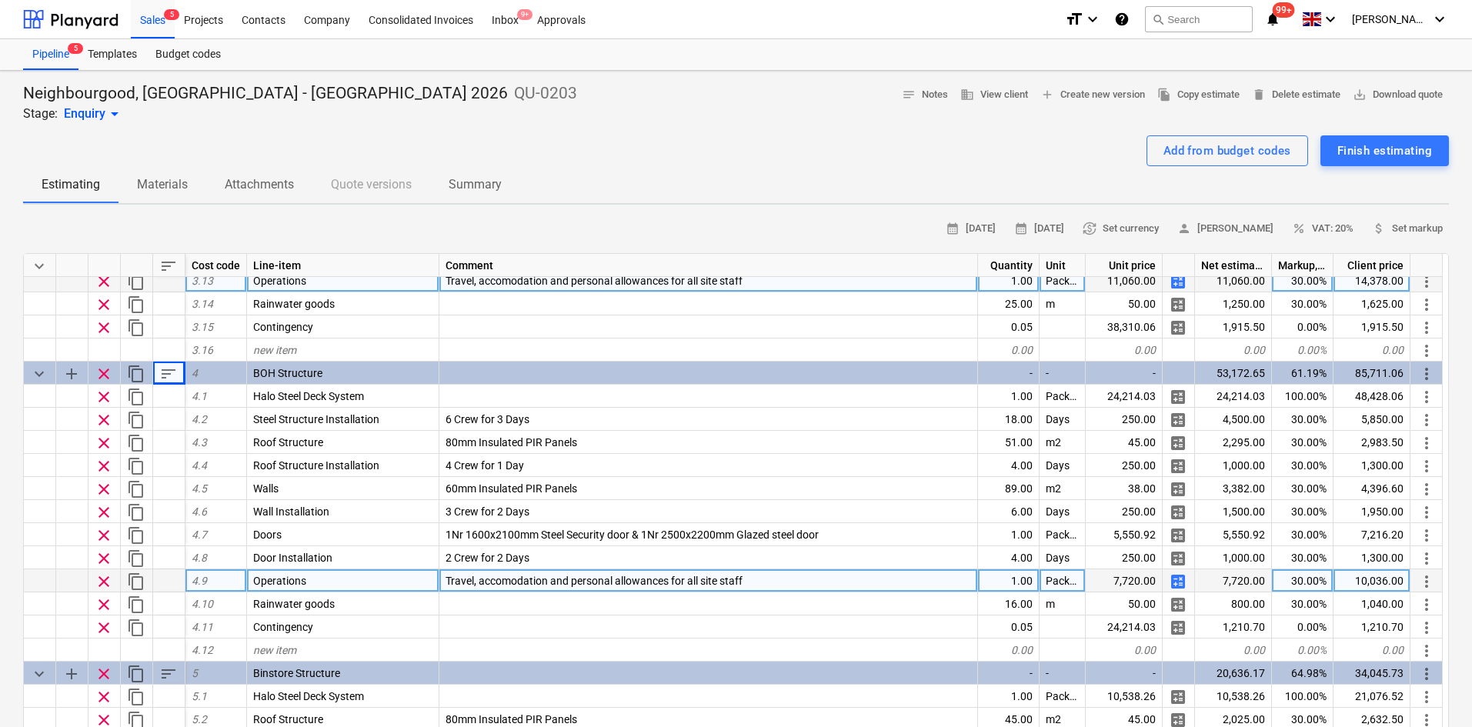
click at [1177, 579] on span "calculate" at bounding box center [1178, 582] width 18 height 18
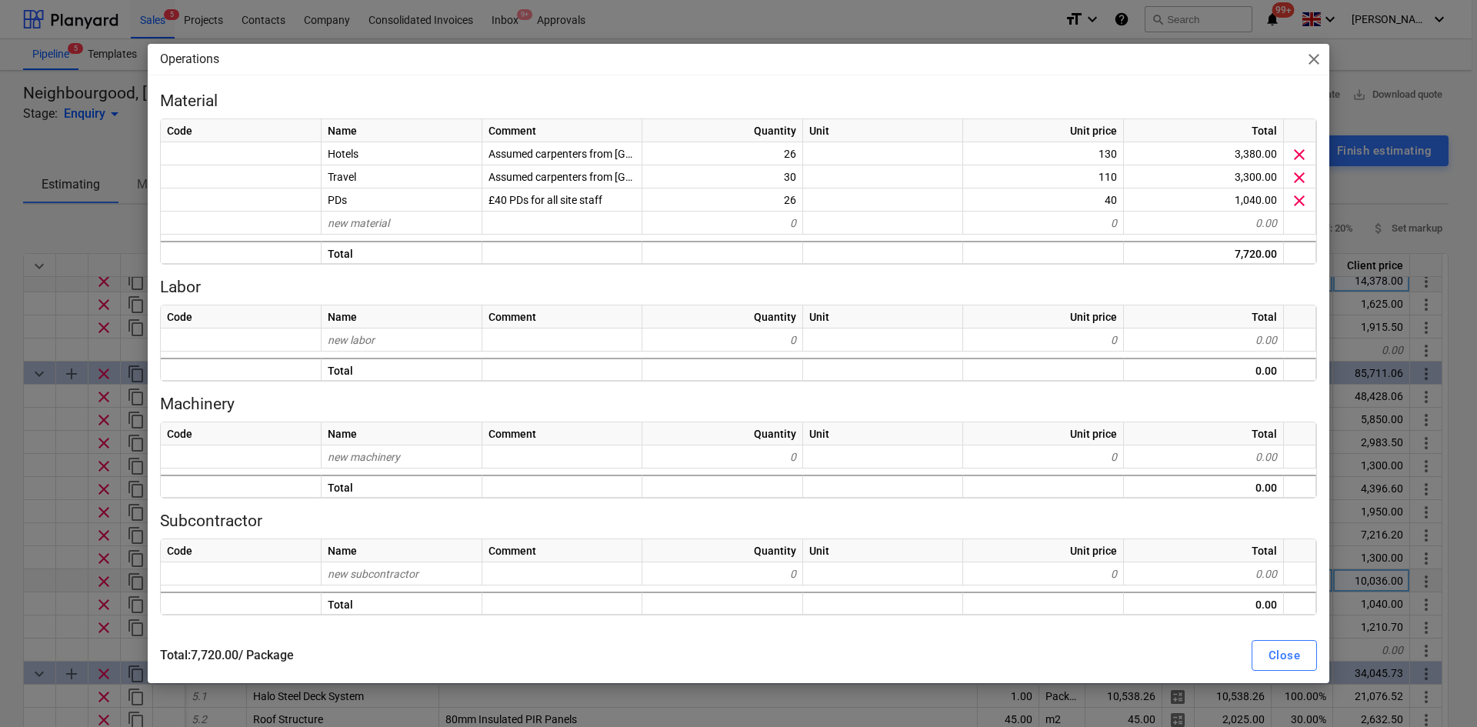
click at [25, 454] on div "Operations close Material Code Name Comment Quantity Unit Unit price Total Hote…" at bounding box center [738, 363] width 1477 height 727
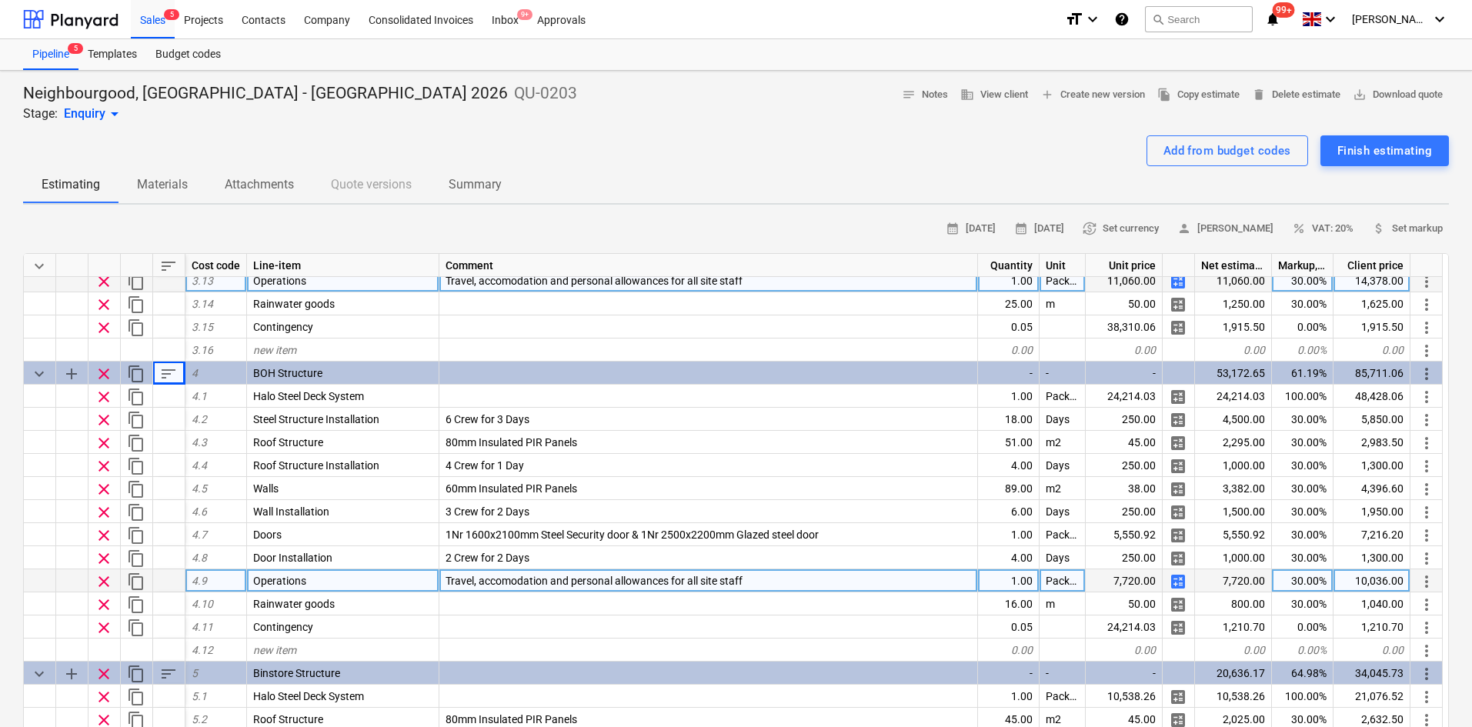
click at [1171, 586] on span "calculate" at bounding box center [1178, 582] width 18 height 18
type textarea "x"
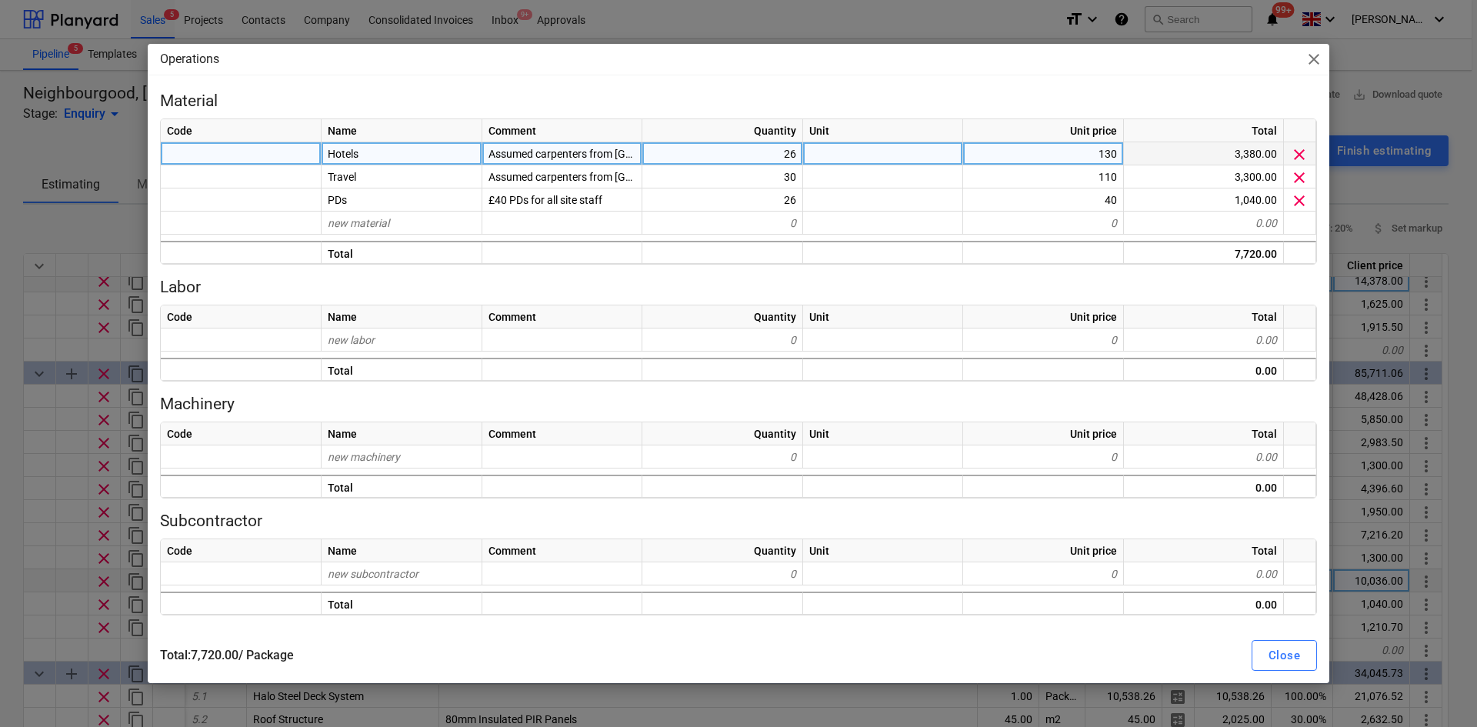
click at [766, 158] on div "26" at bounding box center [723, 153] width 161 height 23
type input "32"
type textarea "x"
type input "Travel days"
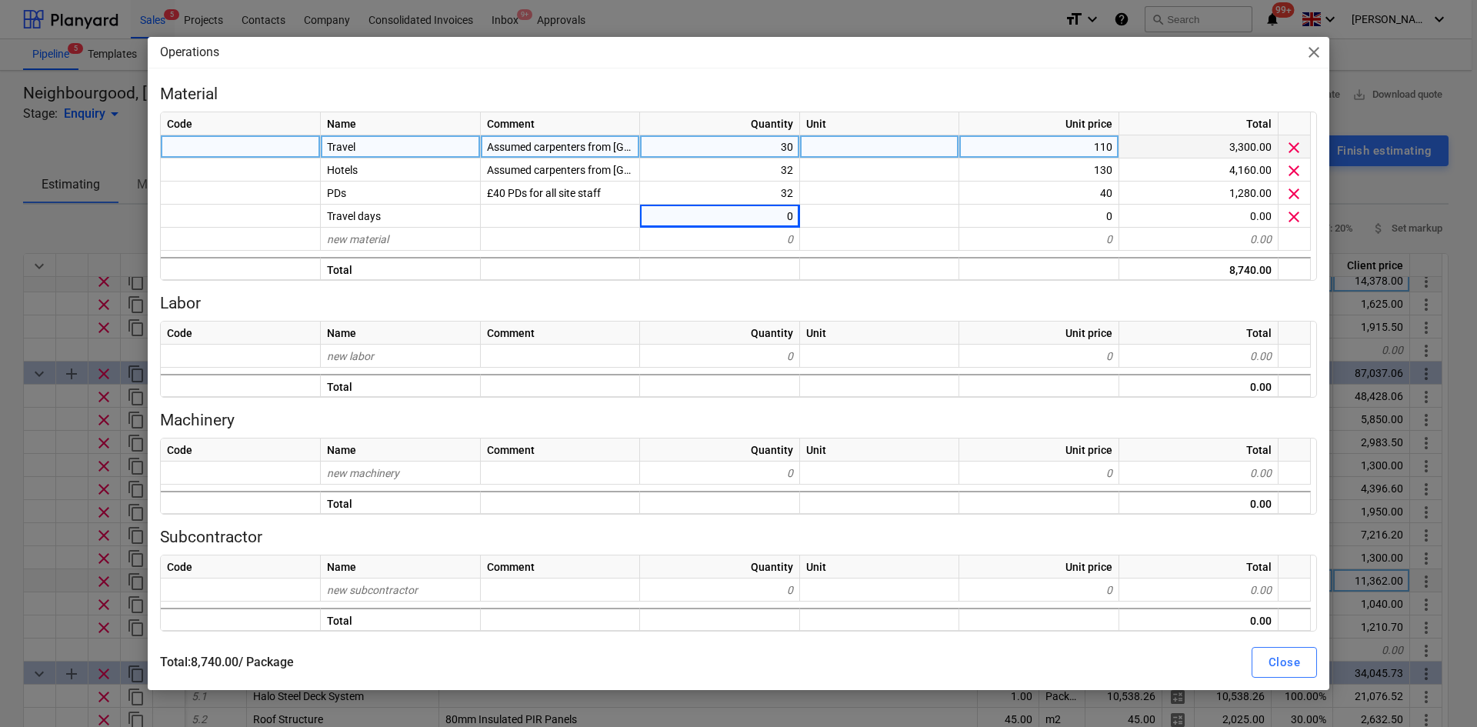
type textarea "x"
type input "175"
click at [1273, 662] on div "Close" at bounding box center [1285, 663] width 32 height 20
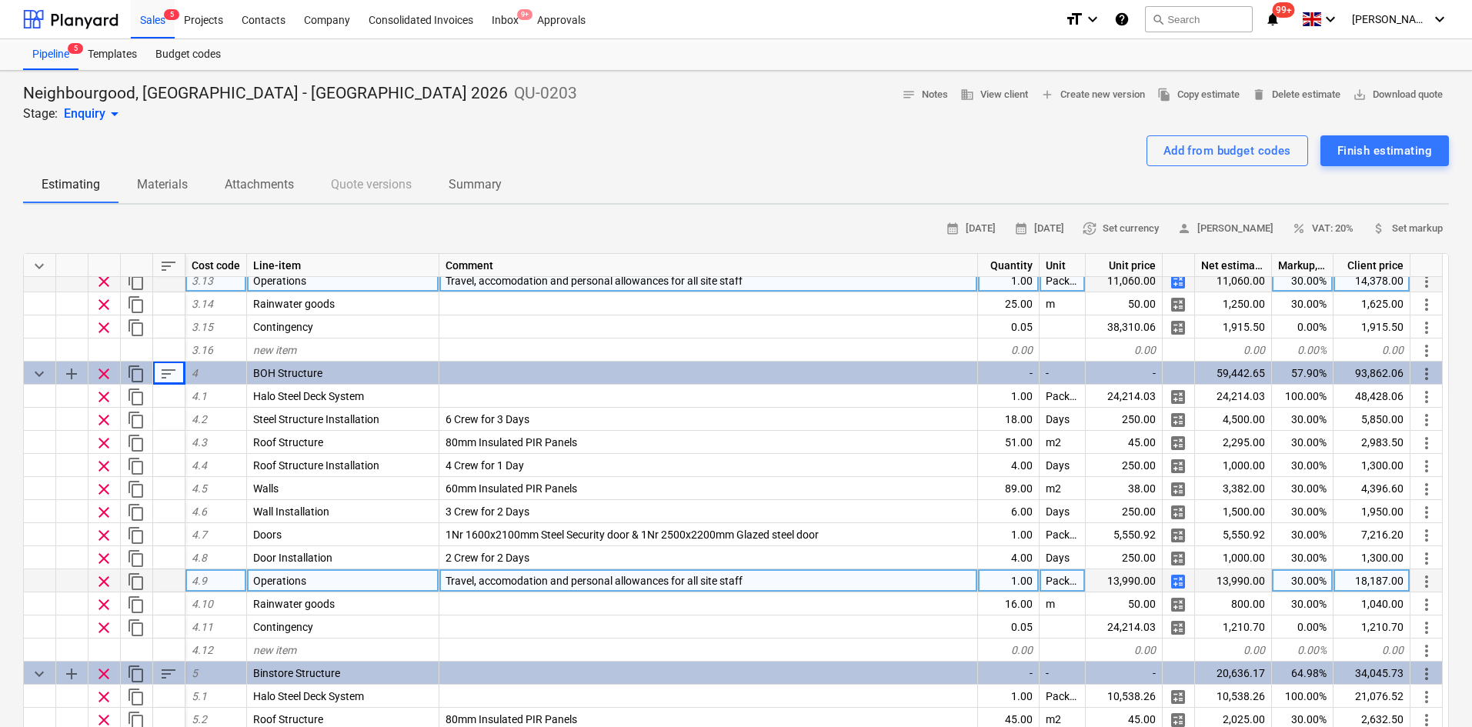
click at [1177, 273] on div at bounding box center [1179, 265] width 32 height 23
click at [1179, 287] on span "calculate" at bounding box center [1178, 281] width 18 height 18
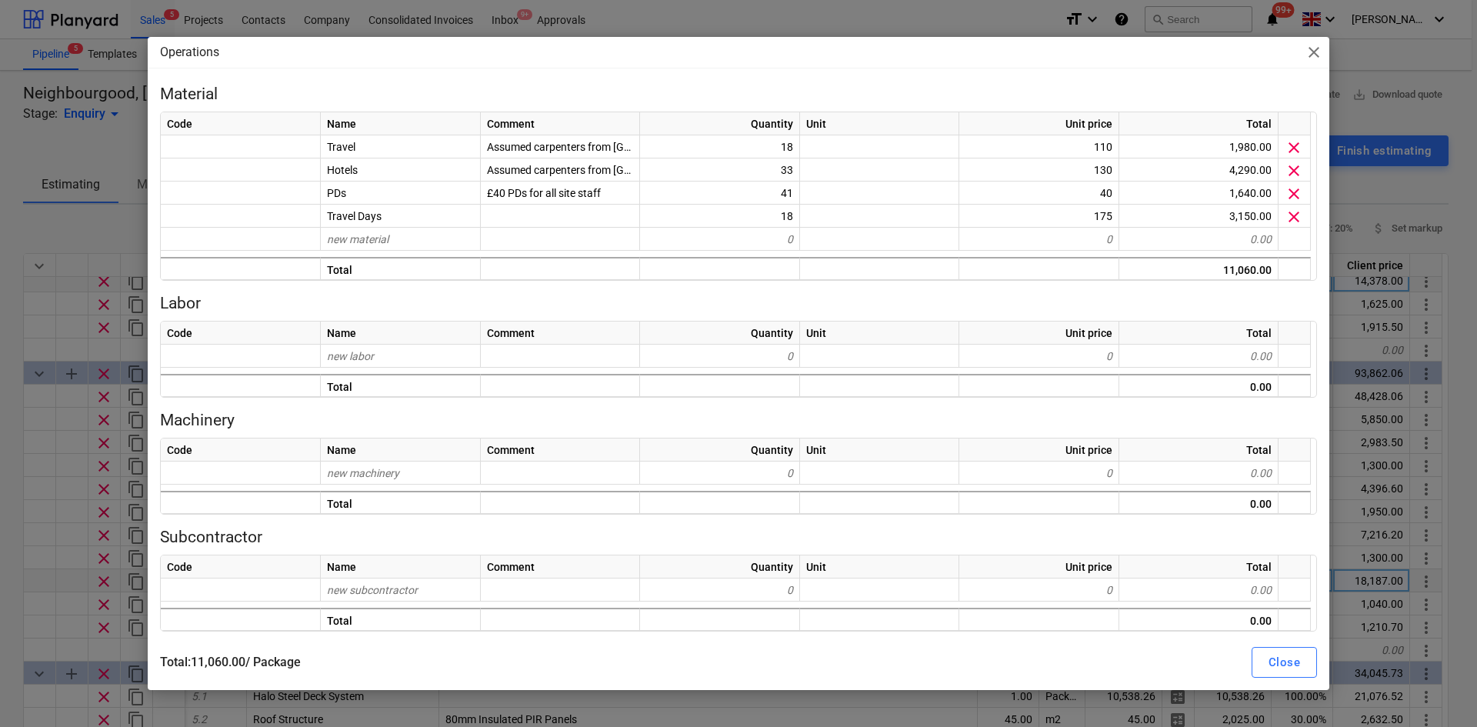
click at [8, 423] on div "Operations close Material Code Name Comment Quantity Unit Unit price Total Trav…" at bounding box center [738, 363] width 1477 height 727
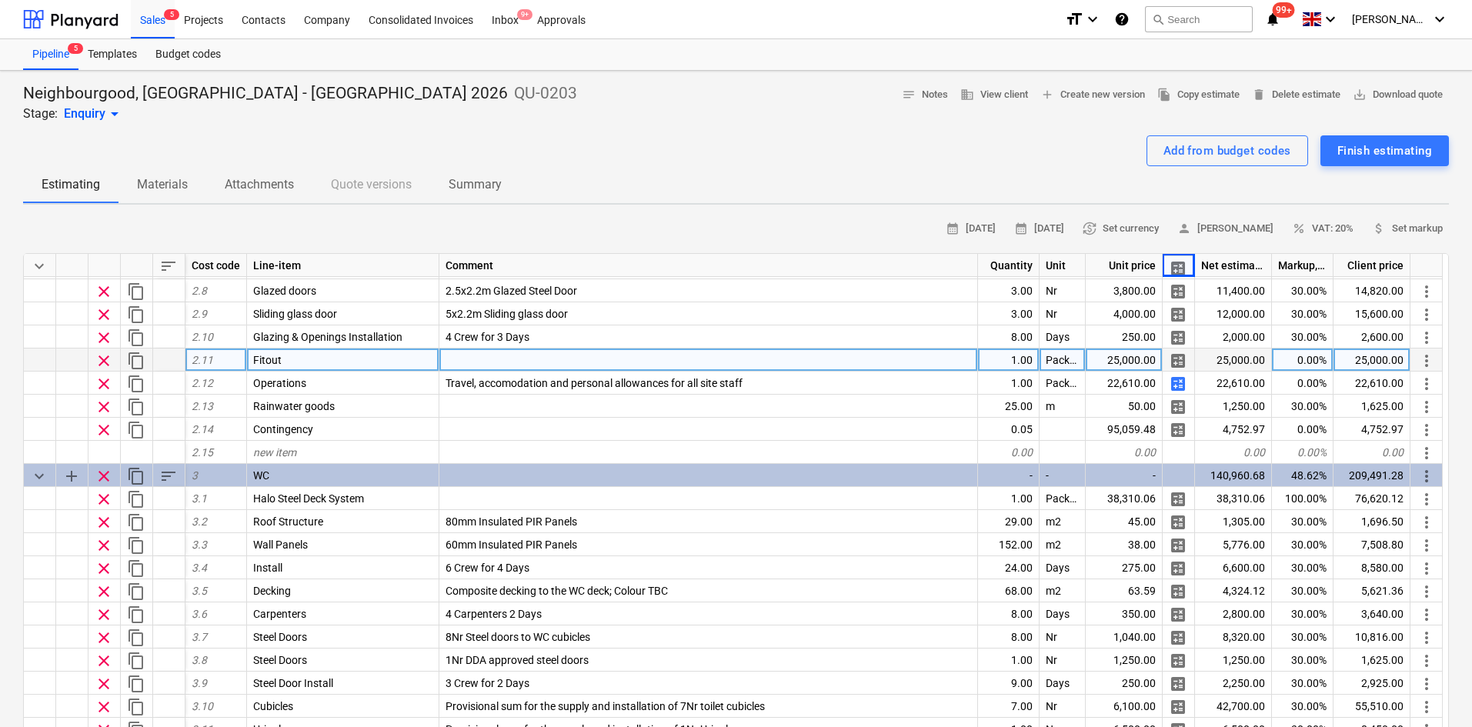
scroll to position [693, 0]
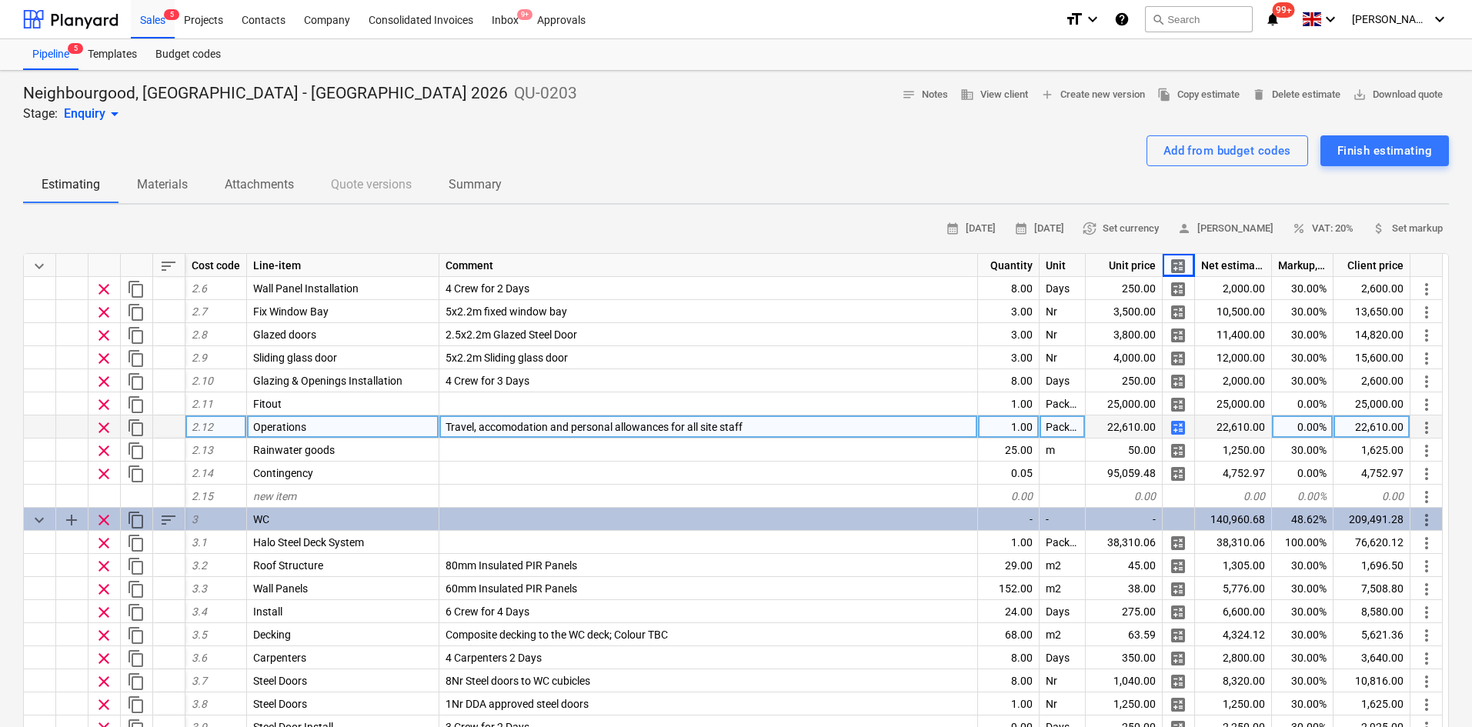
click at [1179, 423] on span "calculate" at bounding box center [1178, 428] width 18 height 18
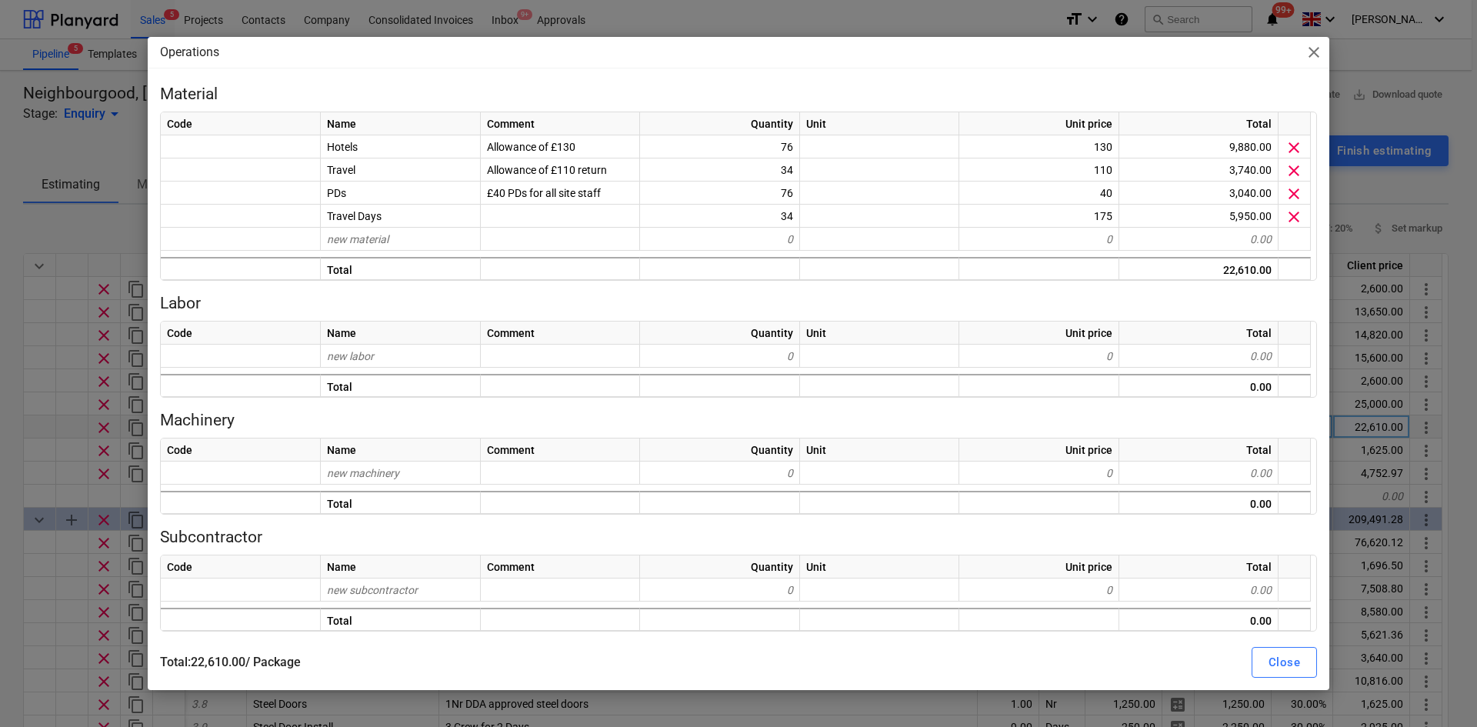
click at [9, 422] on div "Operations close Material Code Name Comment Quantity Unit Unit price Total Hote…" at bounding box center [738, 363] width 1477 height 727
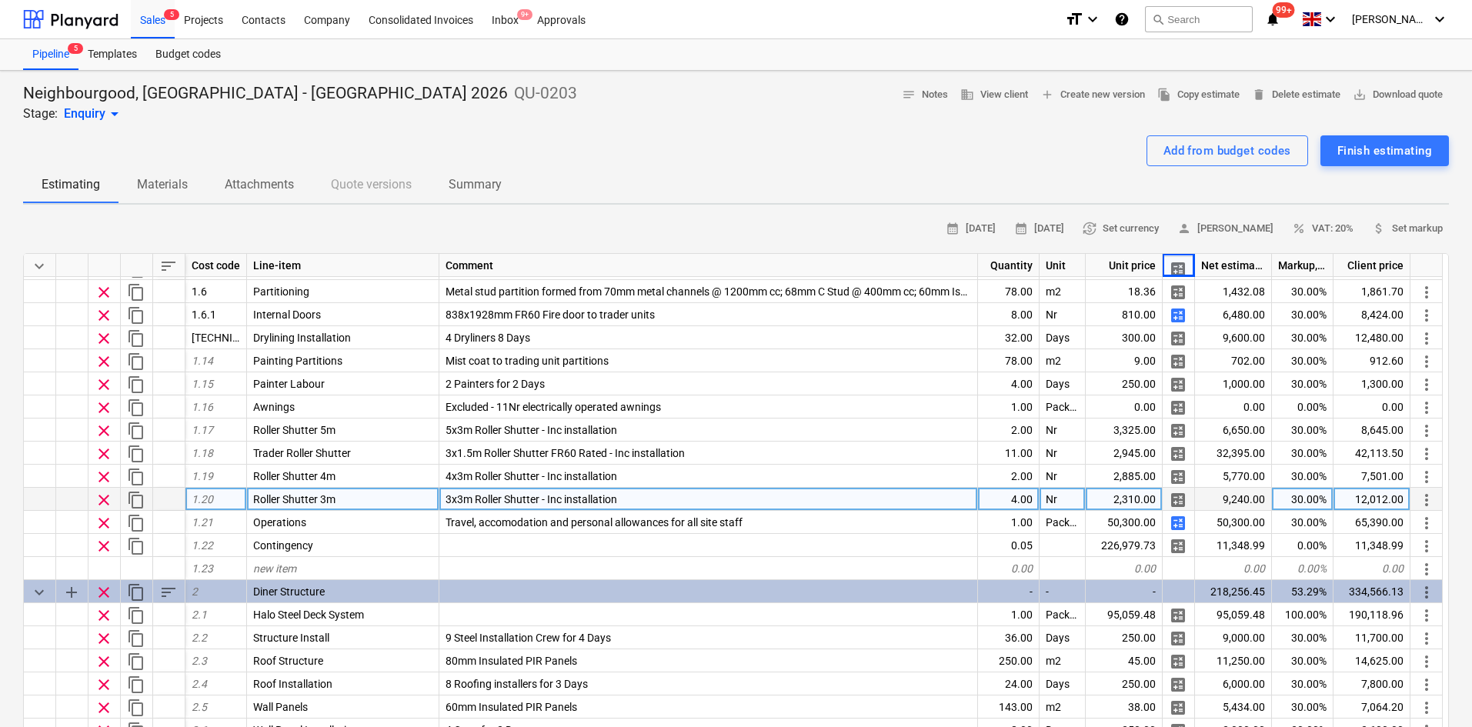
scroll to position [231, 0]
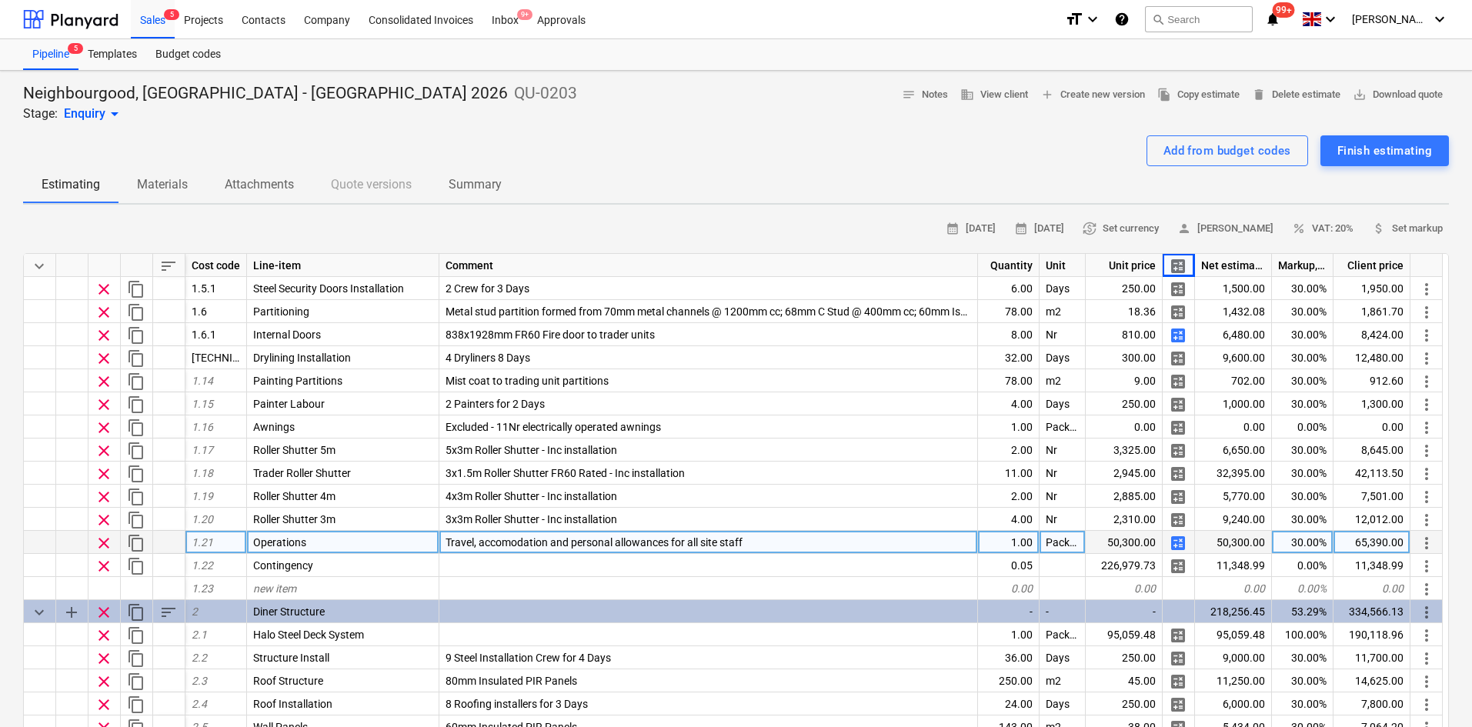
click at [1185, 546] on span "calculate" at bounding box center [1178, 543] width 18 height 18
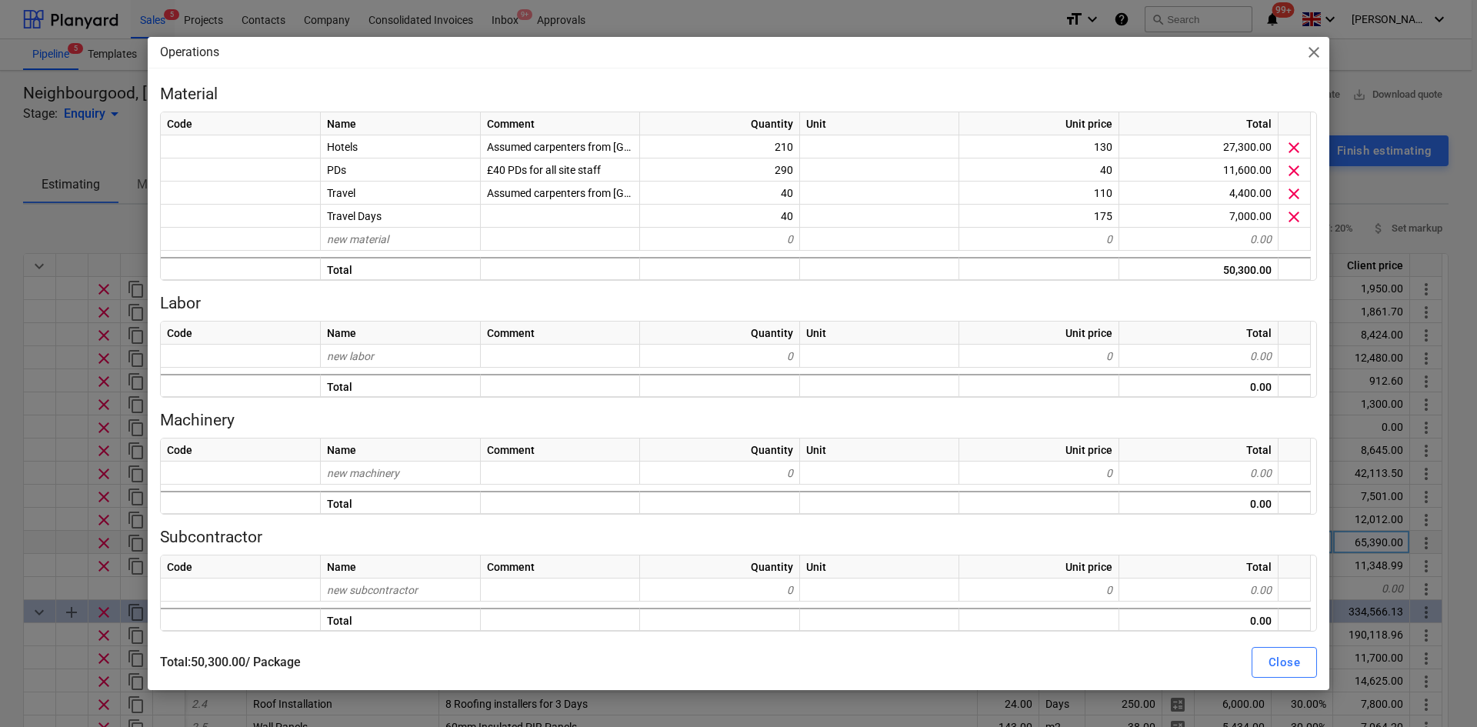
click at [0, 406] on div "Operations close Material Code Name Comment Quantity Unit Unit price Total Hote…" at bounding box center [738, 363] width 1477 height 727
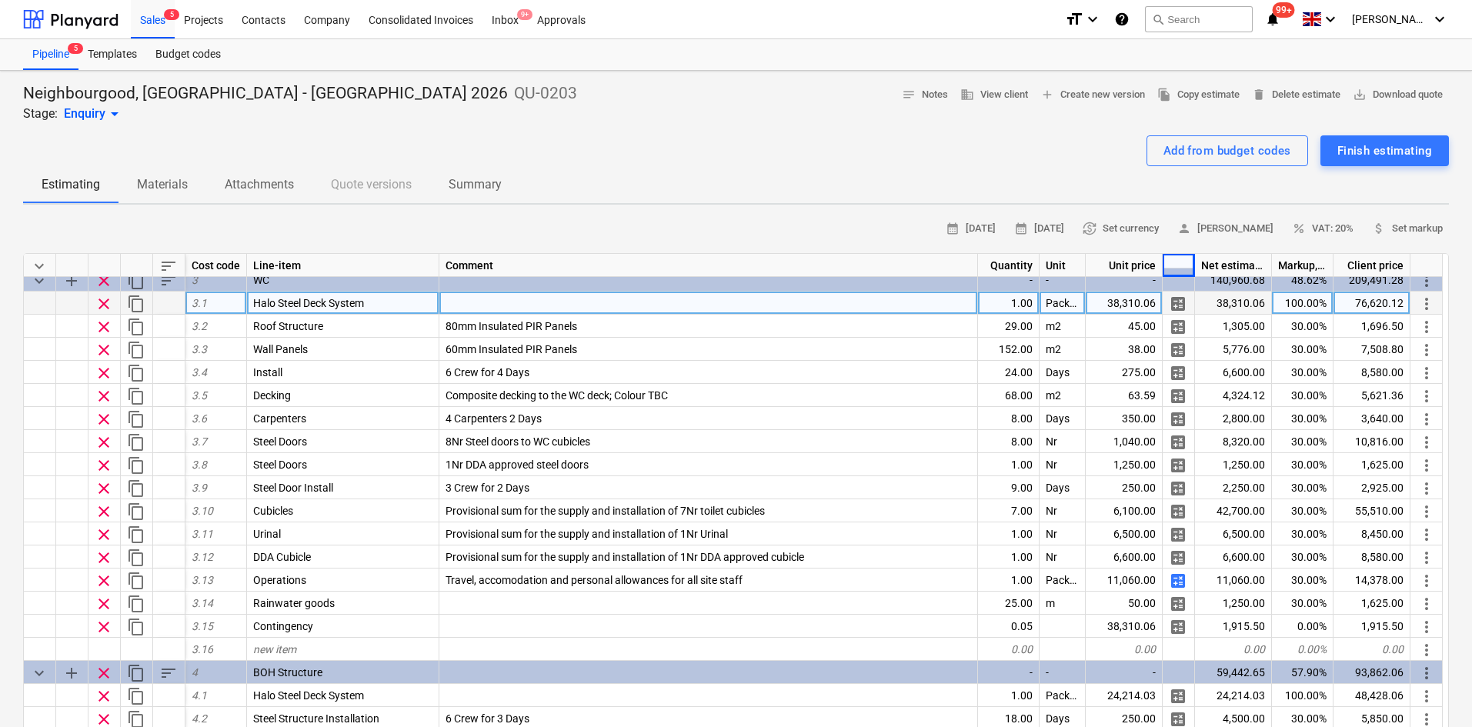
scroll to position [1000, 0]
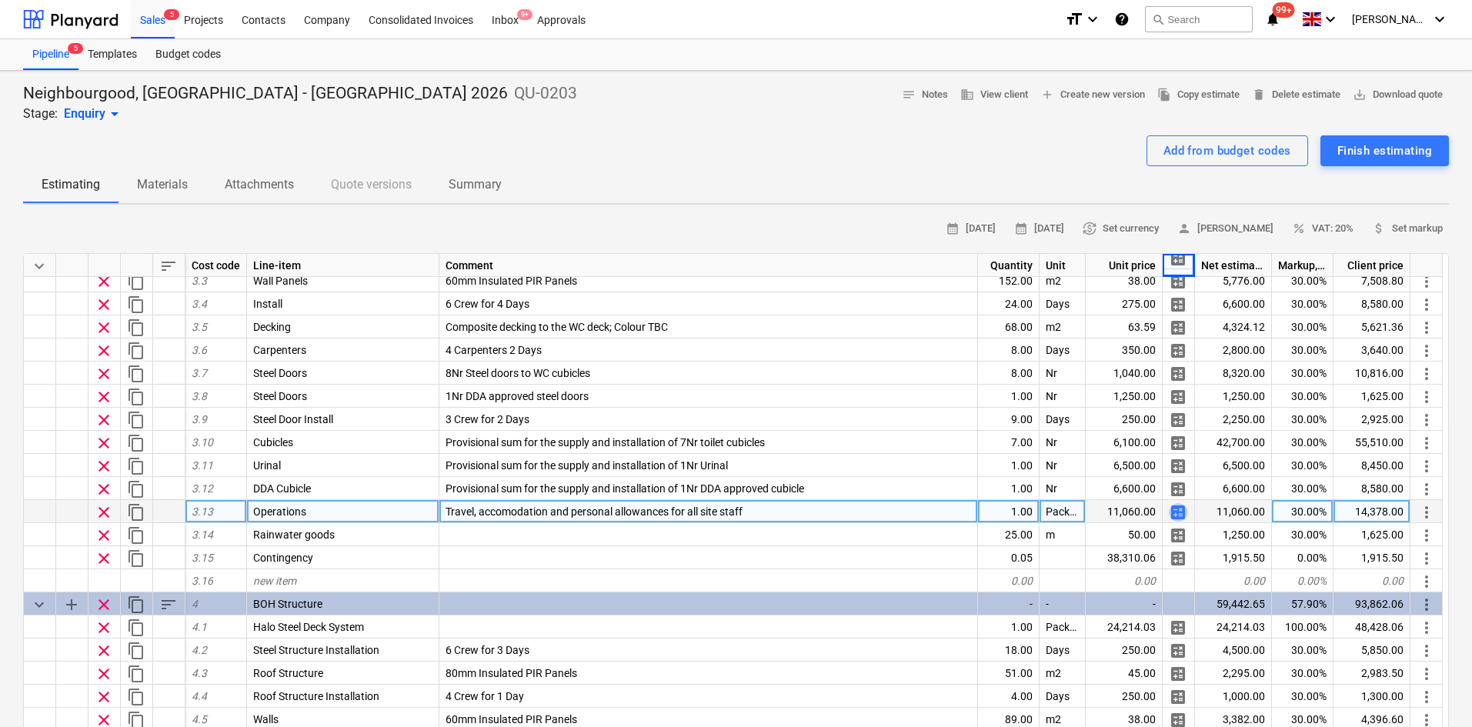
click at [1180, 510] on span "calculate" at bounding box center [1178, 512] width 18 height 18
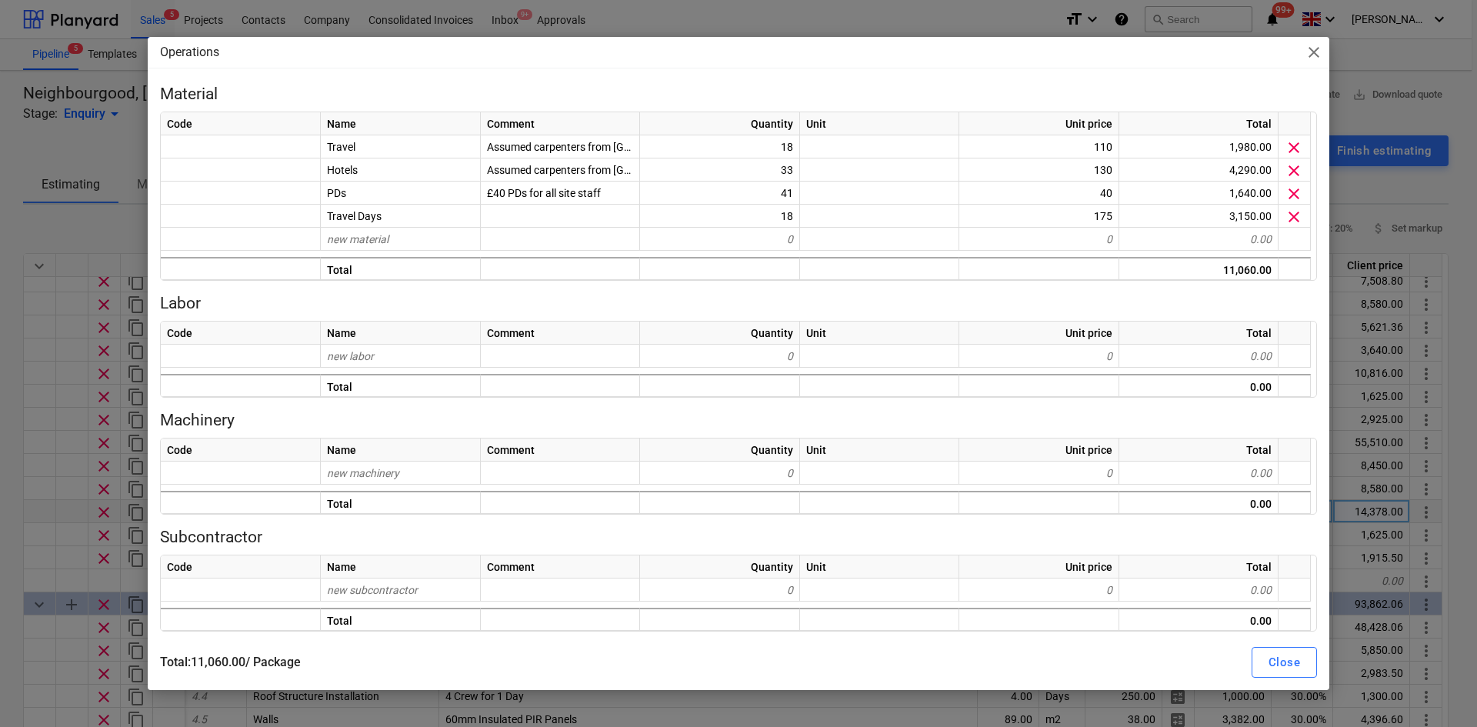
click at [4, 325] on div "Operations close Material Code Name Comment Quantity Unit Unit price Total Trav…" at bounding box center [738, 363] width 1477 height 727
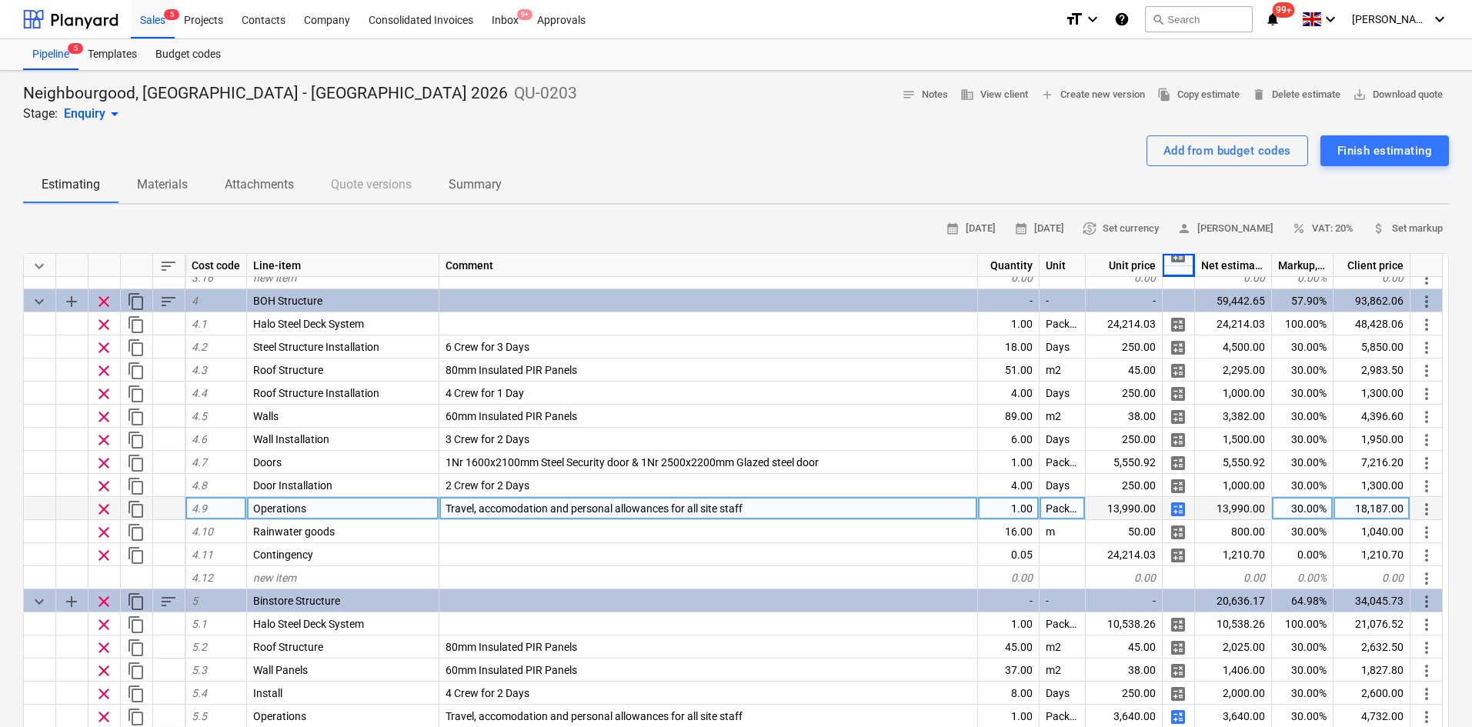
scroll to position [1308, 0]
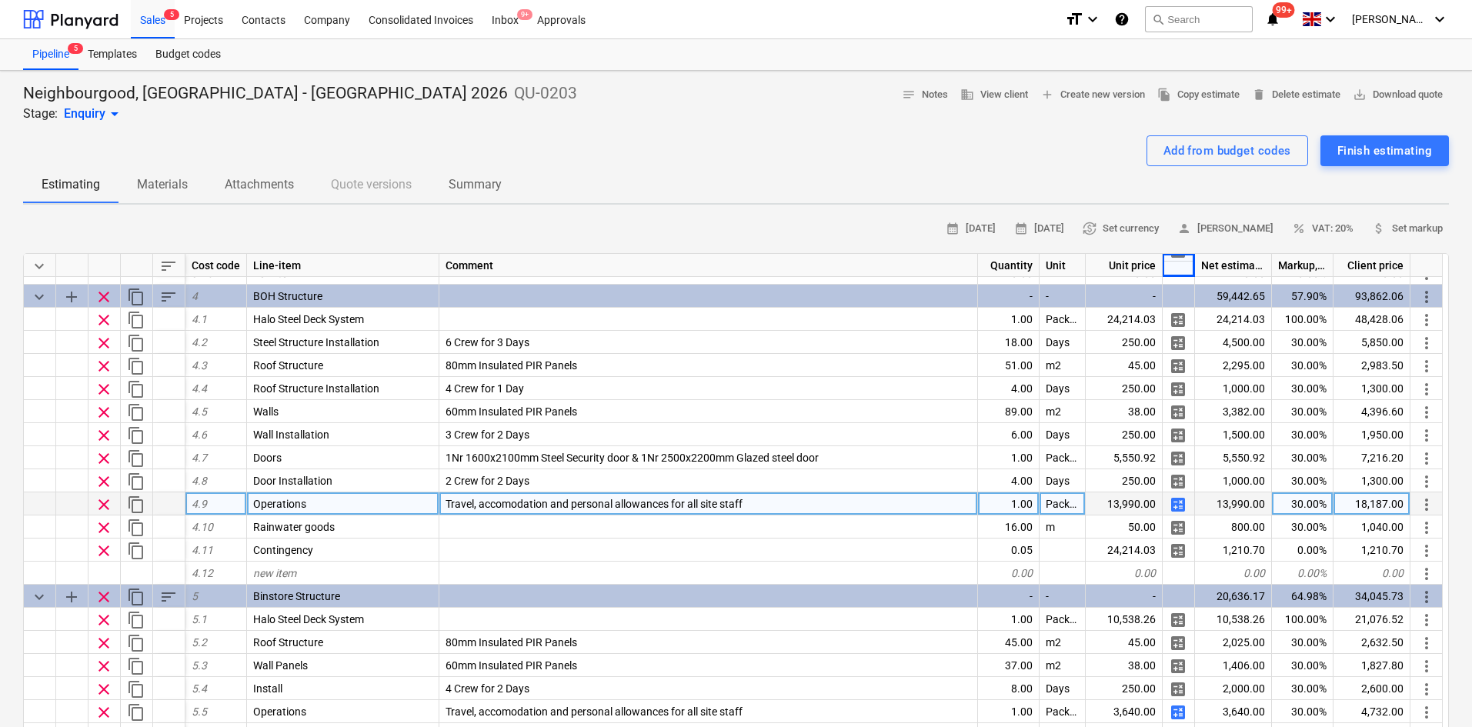
click at [1177, 501] on span "calculate" at bounding box center [1178, 505] width 18 height 18
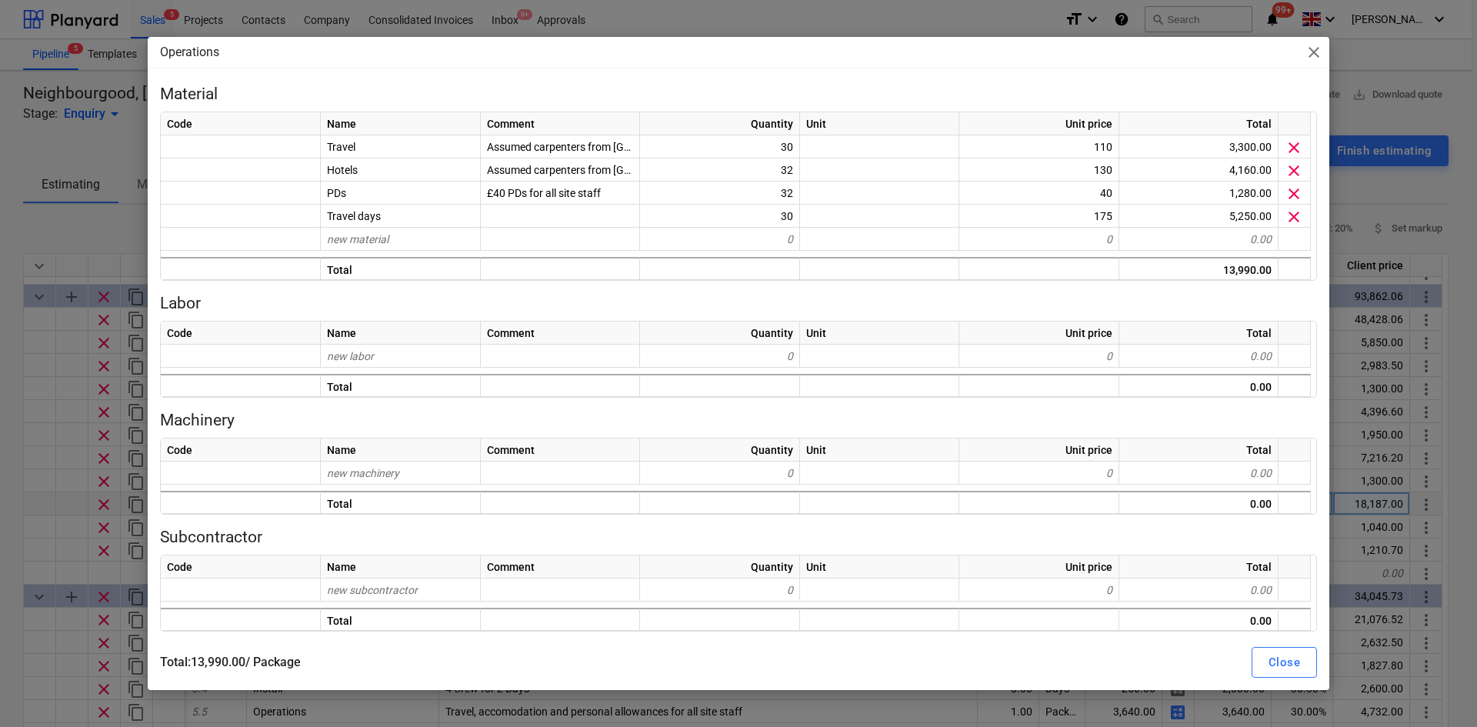
click at [5, 396] on div "Operations close Material Code Name Comment Quantity Unit Unit price Total Trav…" at bounding box center [738, 363] width 1477 height 727
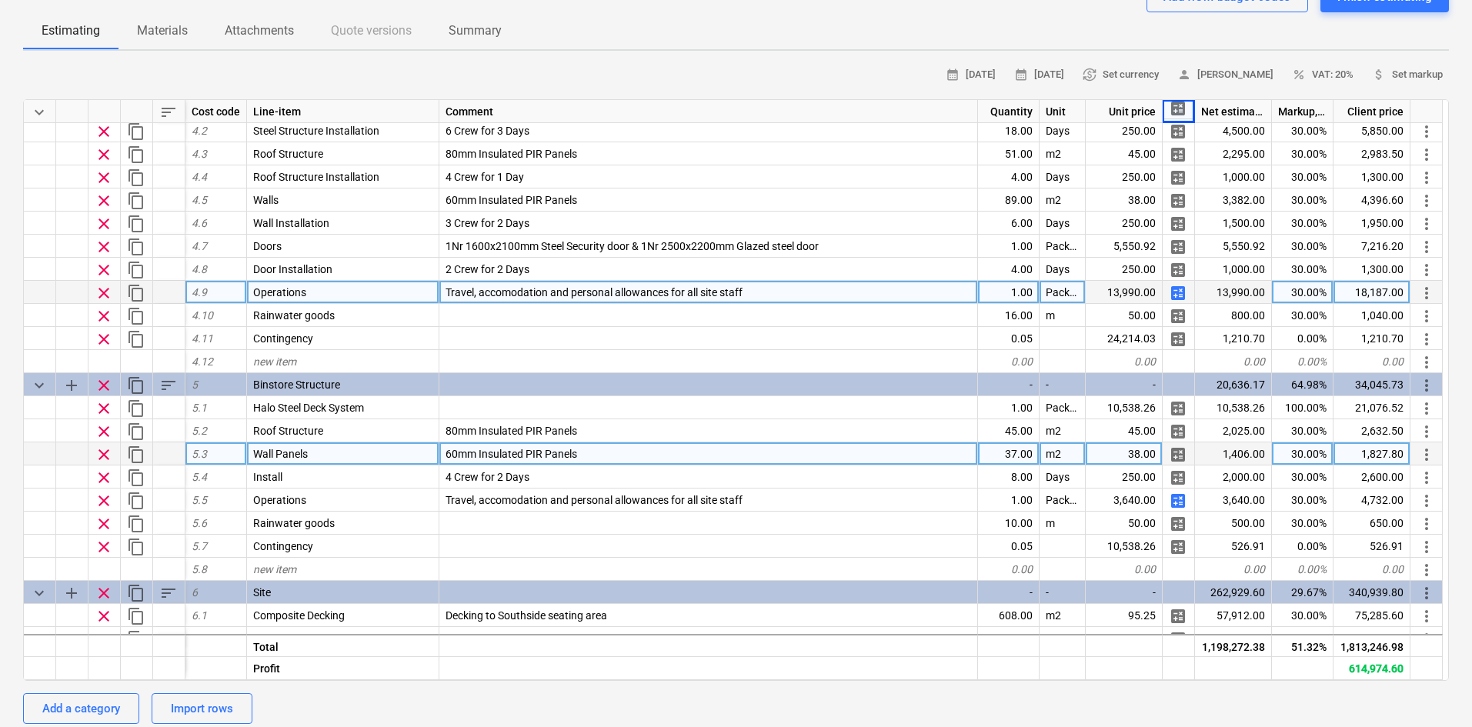
scroll to position [1462, 0]
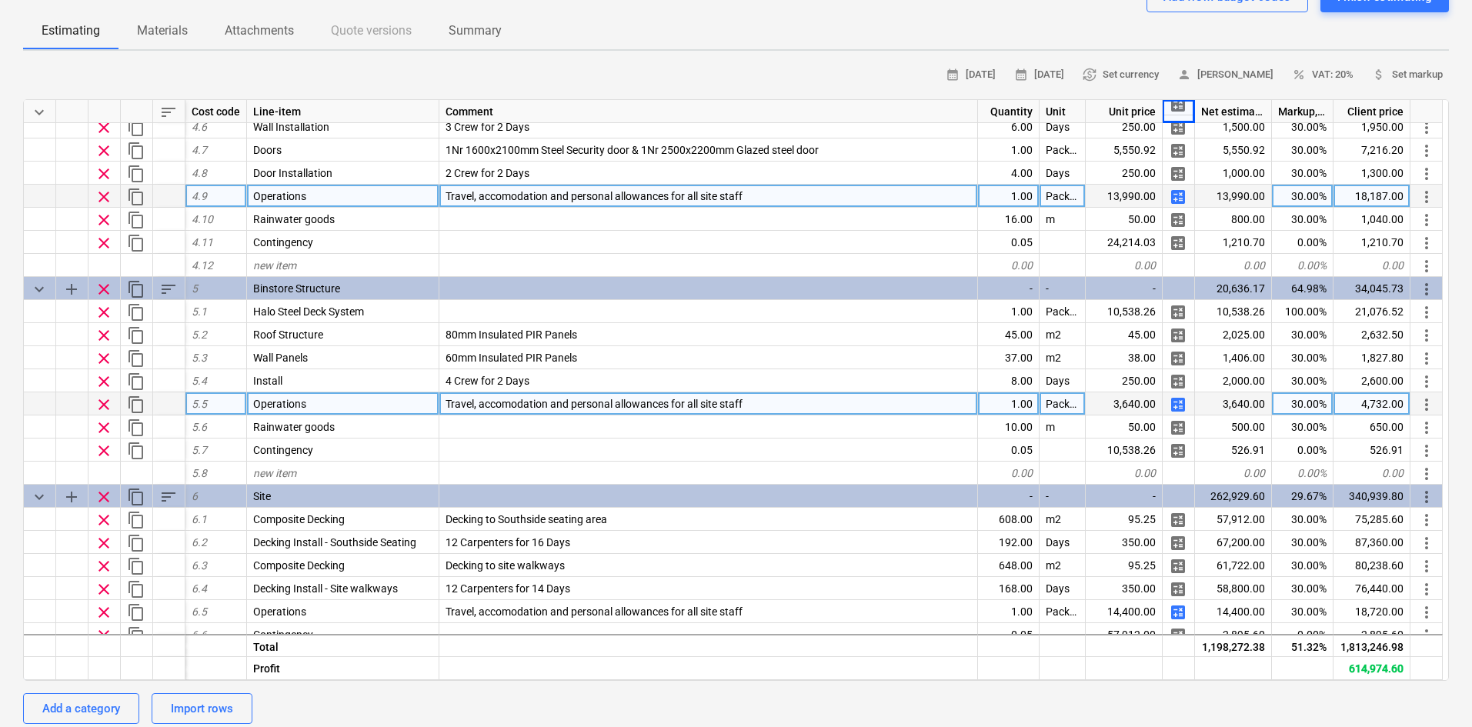
click at [1184, 402] on span "calculate" at bounding box center [1178, 405] width 18 height 18
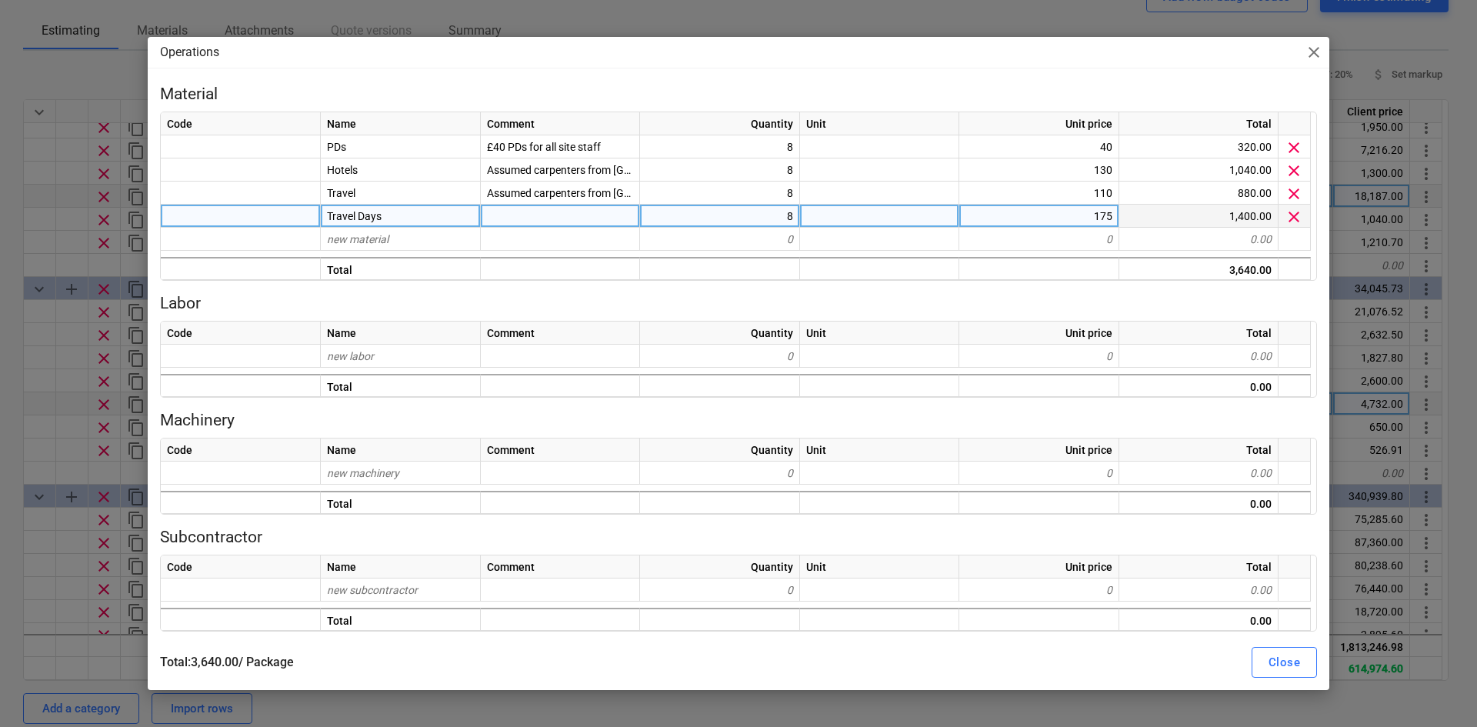
click at [723, 219] on div "8" at bounding box center [720, 216] width 160 height 23
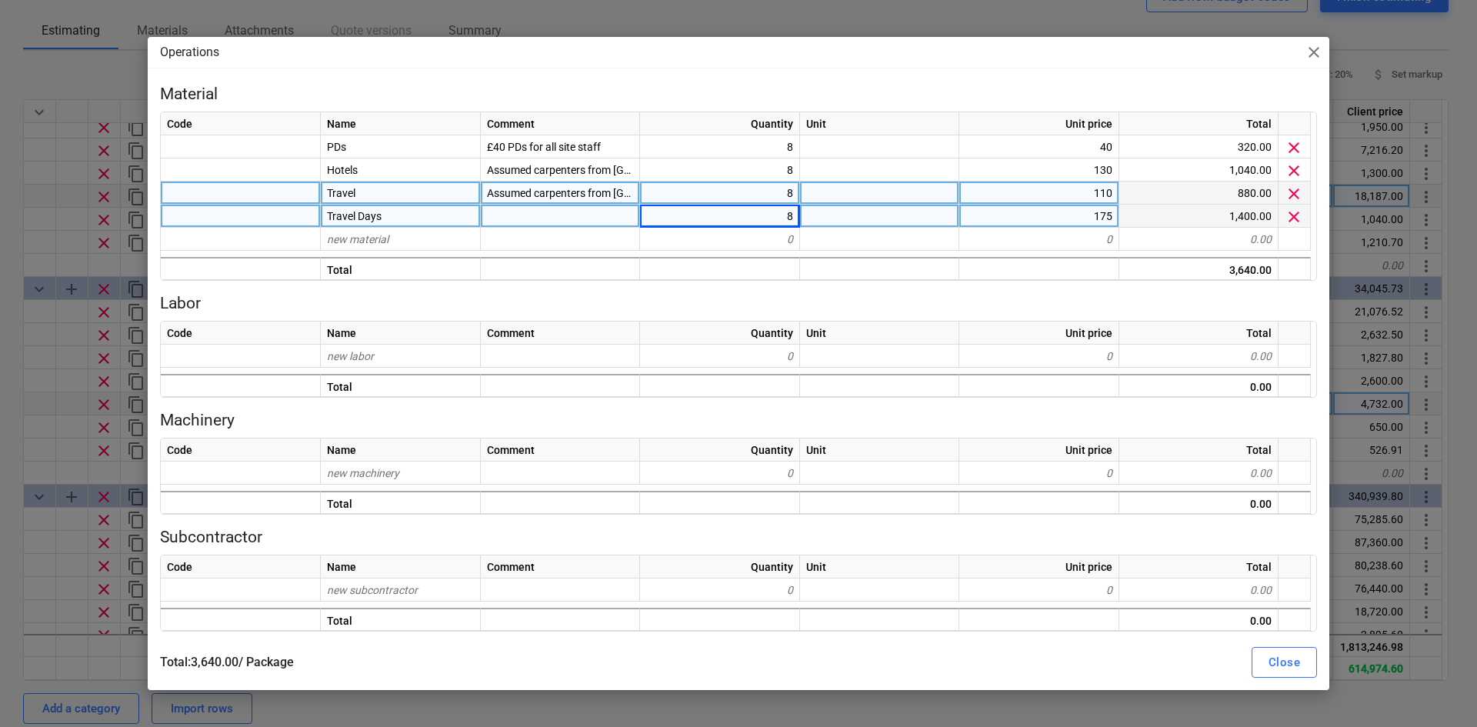
click at [729, 198] on div "8" at bounding box center [720, 193] width 160 height 23
click at [0, 312] on div "Operations close Material Code Name Comment Quantity Unit Unit price Total PDs …" at bounding box center [738, 363] width 1477 height 727
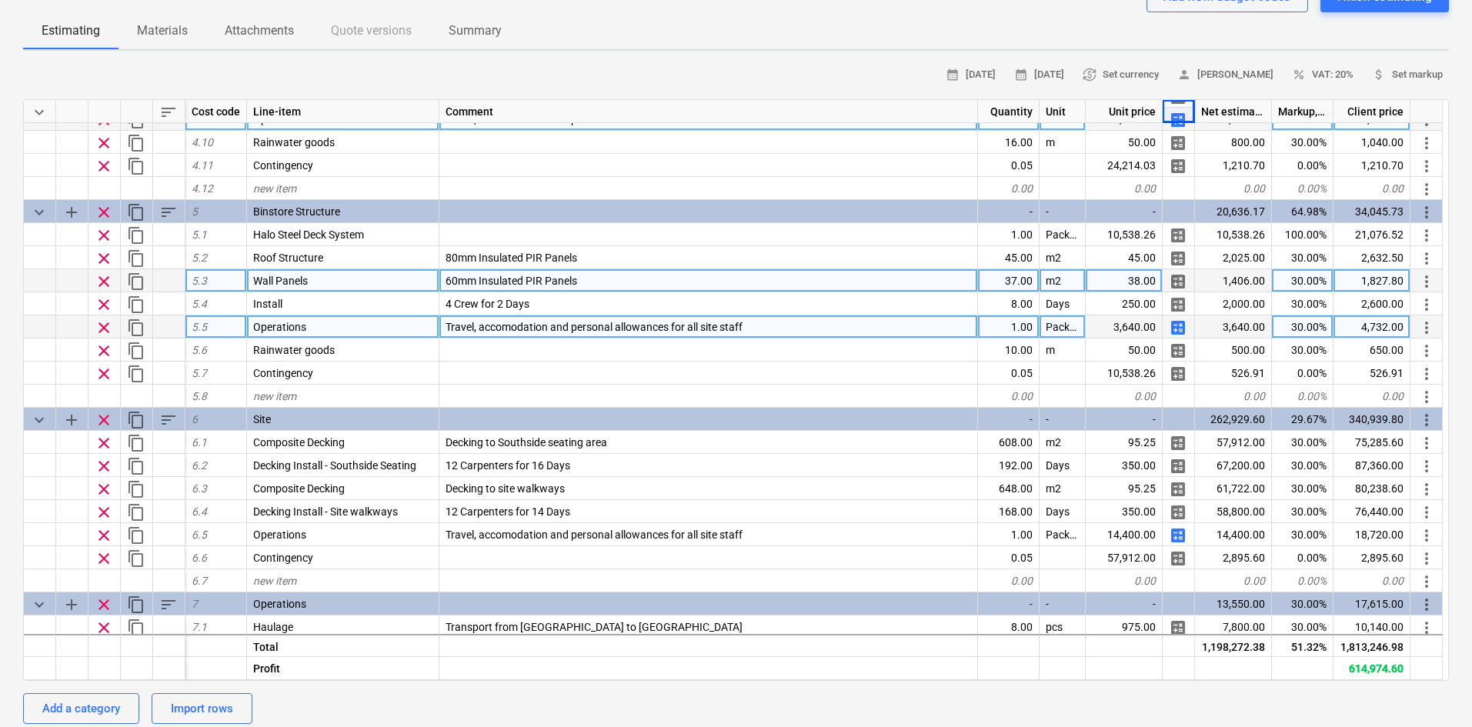
scroll to position [1616, 0]
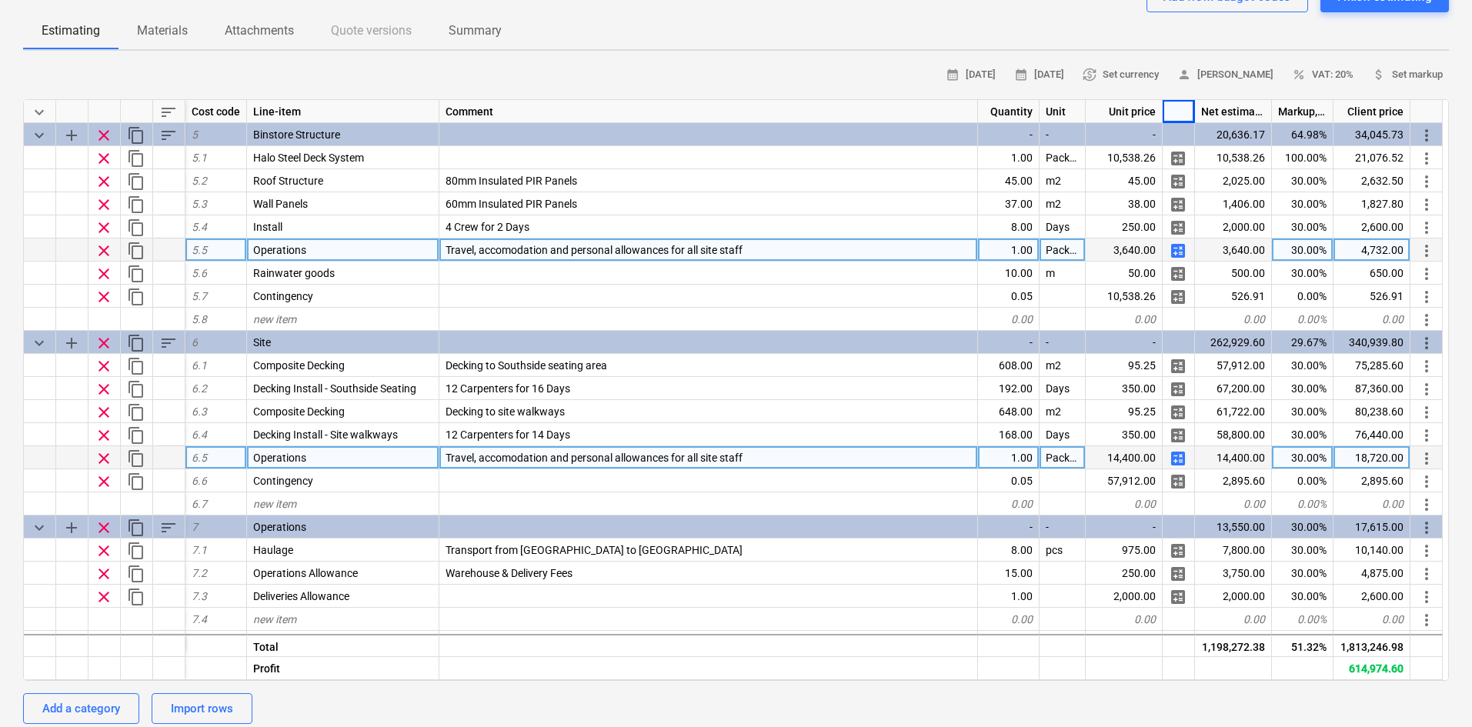
click at [1174, 460] on span "calculate" at bounding box center [1178, 458] width 18 height 18
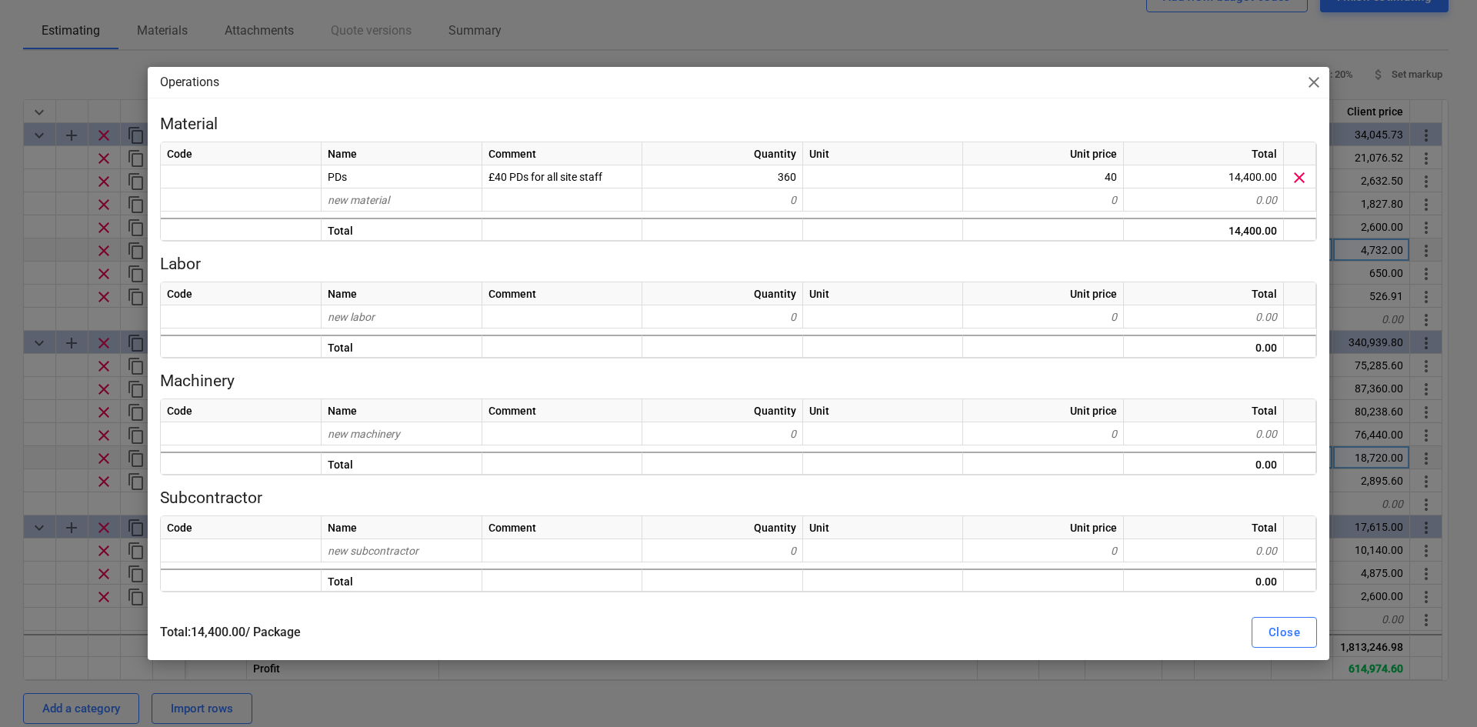
click at [0, 331] on div "Operations close Material Code Name Comment Quantity Unit Unit price Total PDs …" at bounding box center [738, 363] width 1477 height 727
type textarea "x"
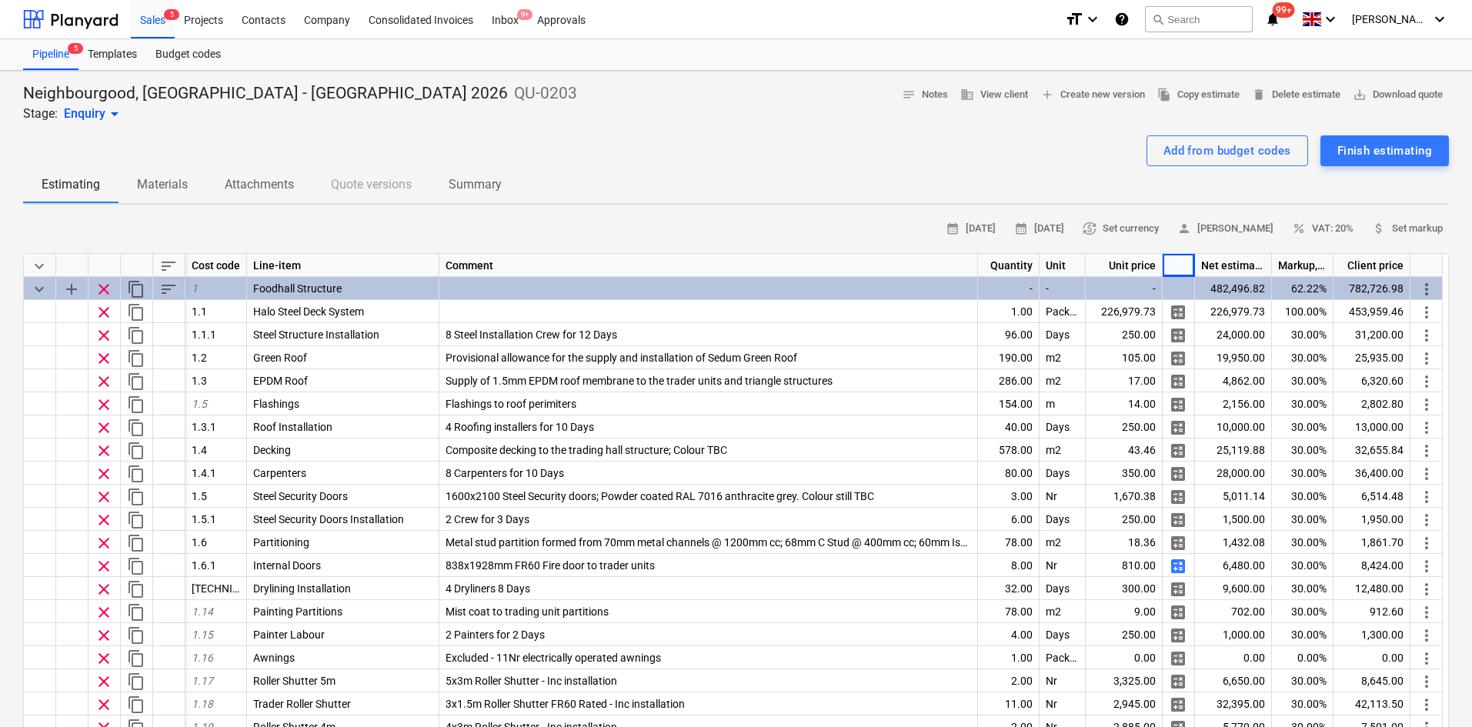
click at [559, 155] on div "Add from budget codes Finish estimating" at bounding box center [736, 150] width 1426 height 31
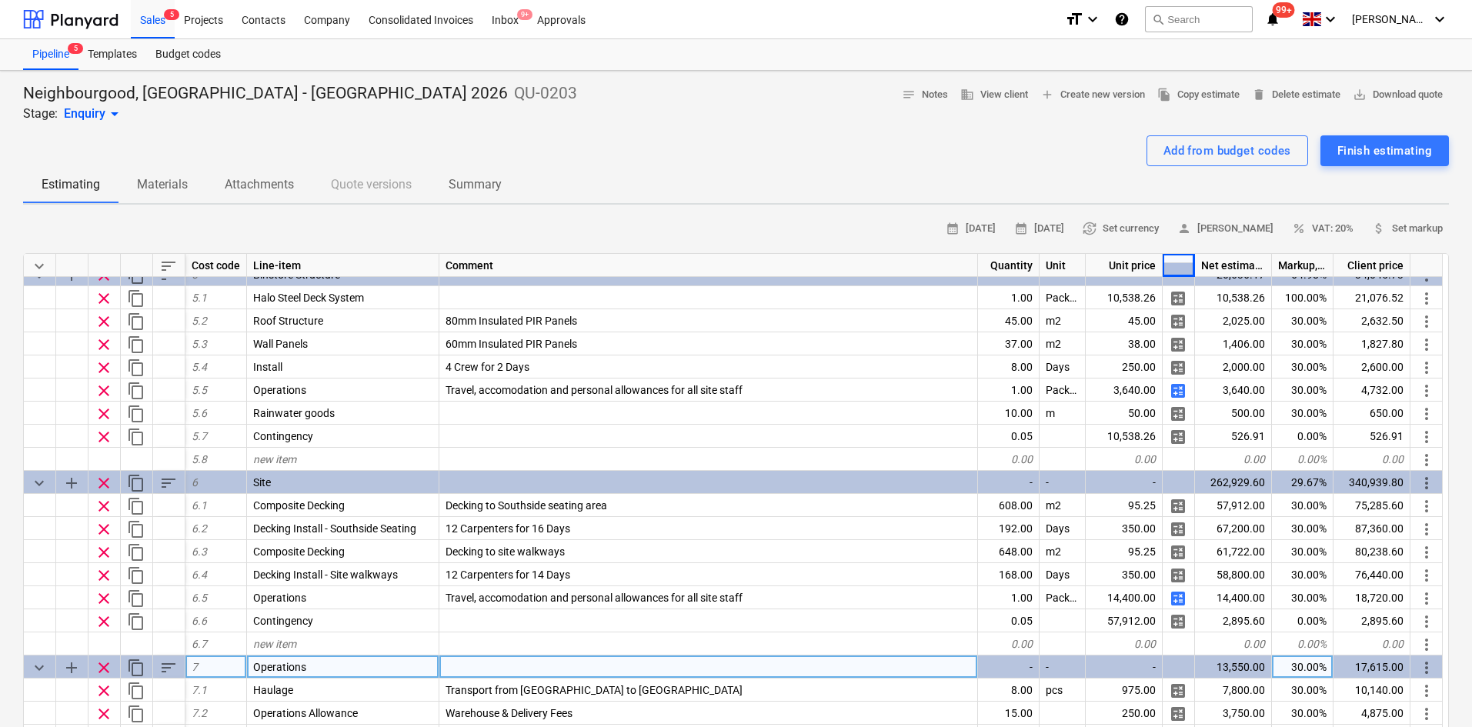
scroll to position [1636, 0]
